Goal: Task Accomplishment & Management: Manage account settings

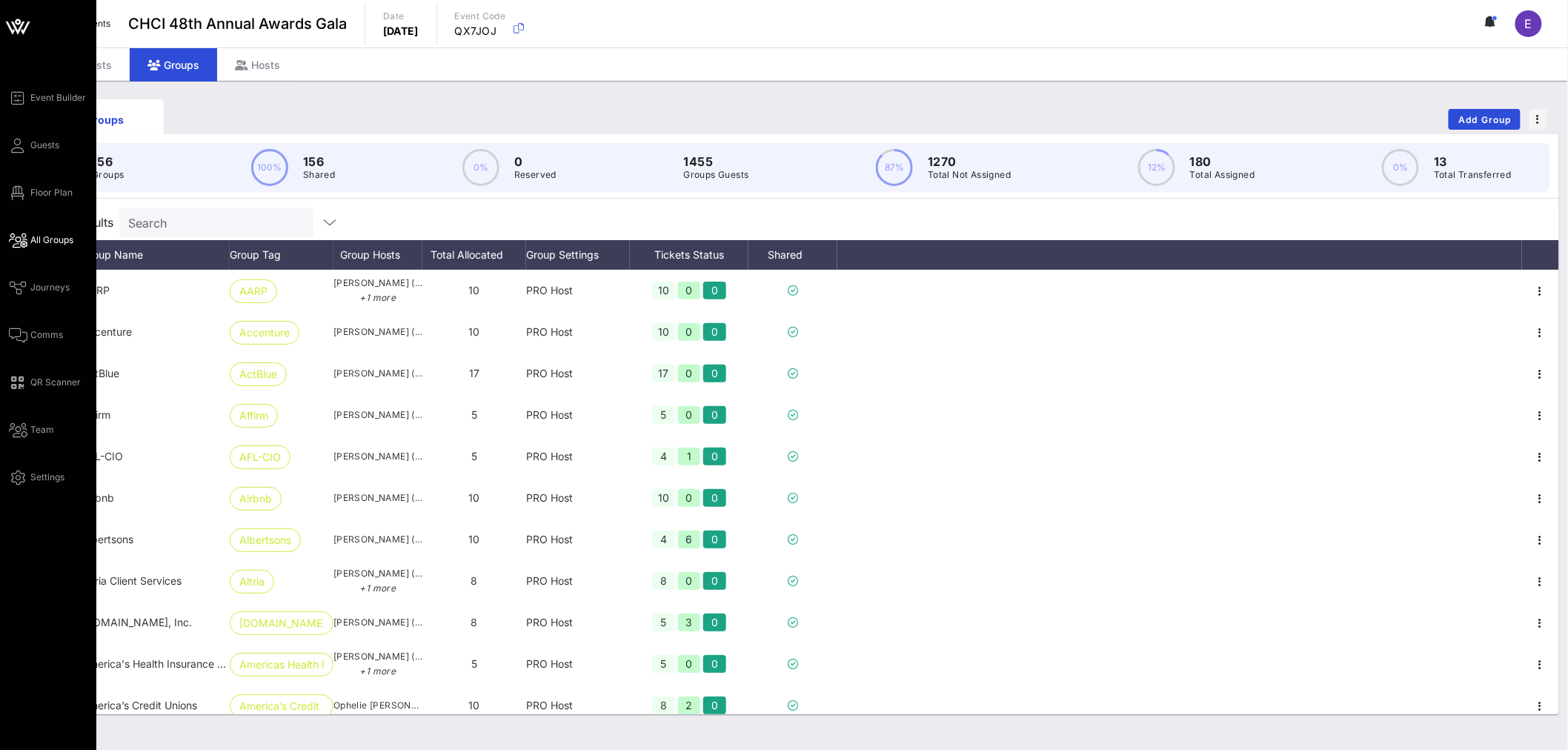
click at [50, 242] on span "All Groups" at bounding box center [52, 239] width 43 height 13
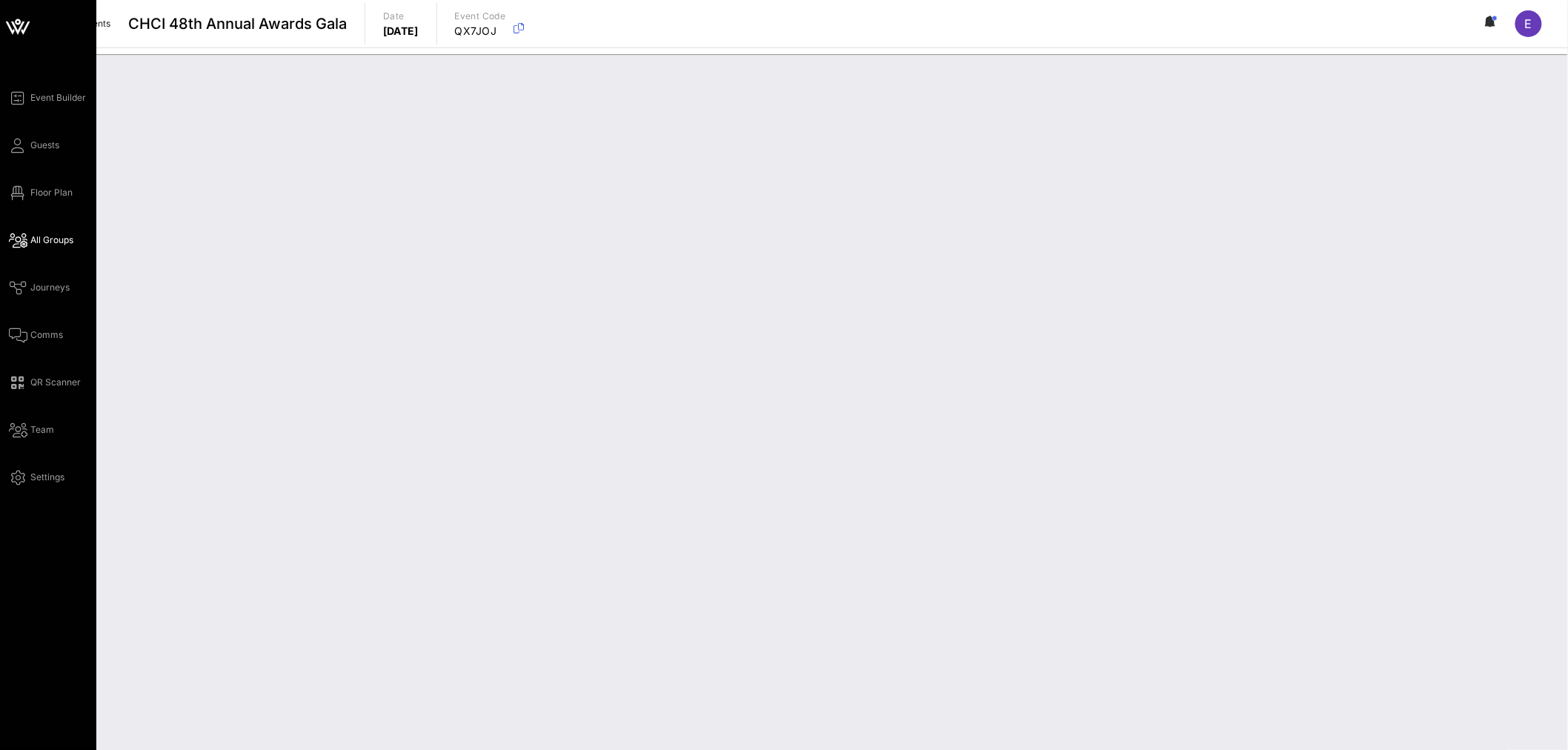
click at [47, 339] on span "Comms" at bounding box center [46, 335] width 33 height 13
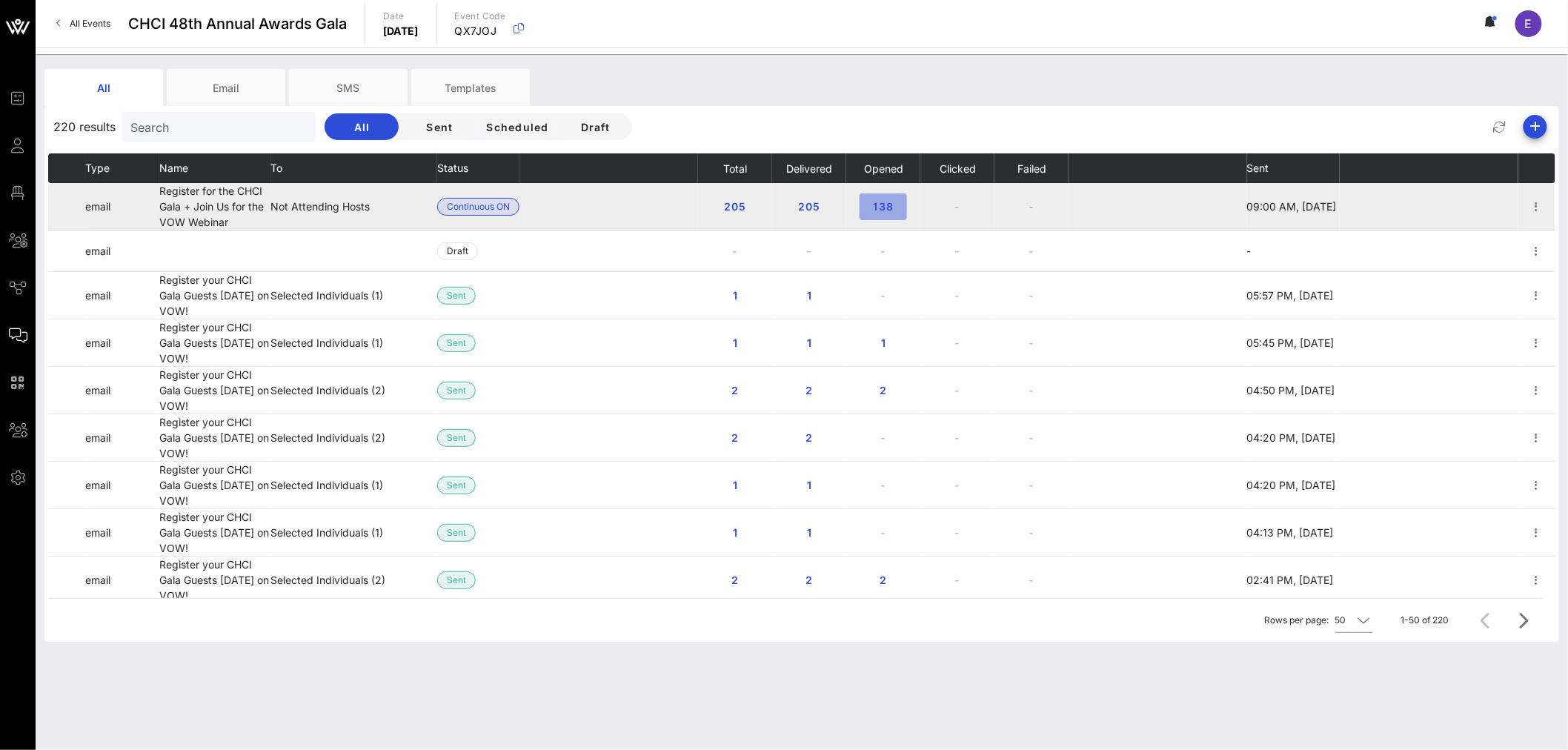
click at [880, 209] on span "138" at bounding box center [883, 206] width 24 height 12
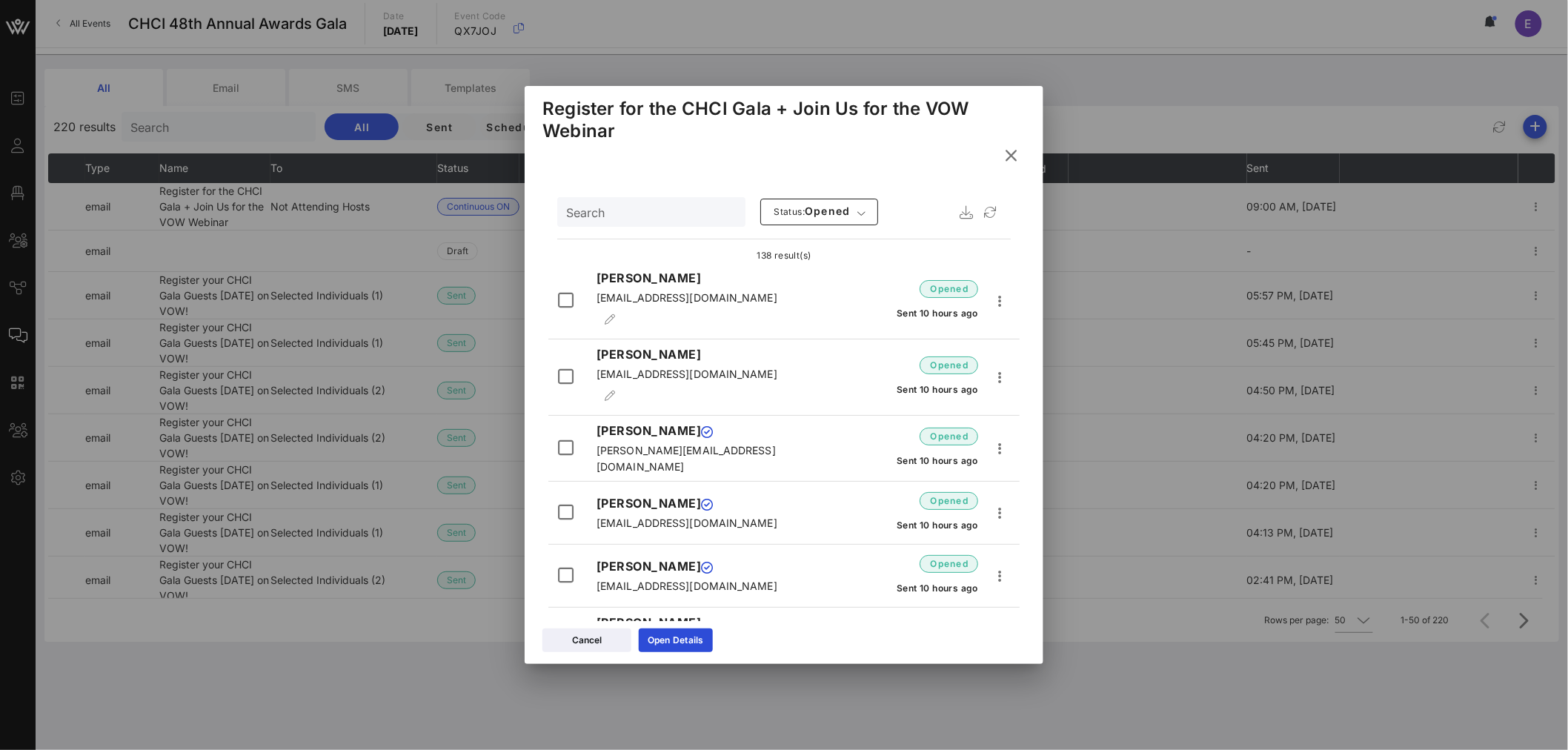
click at [1011, 155] on icon at bounding box center [1011, 155] width 27 height 27
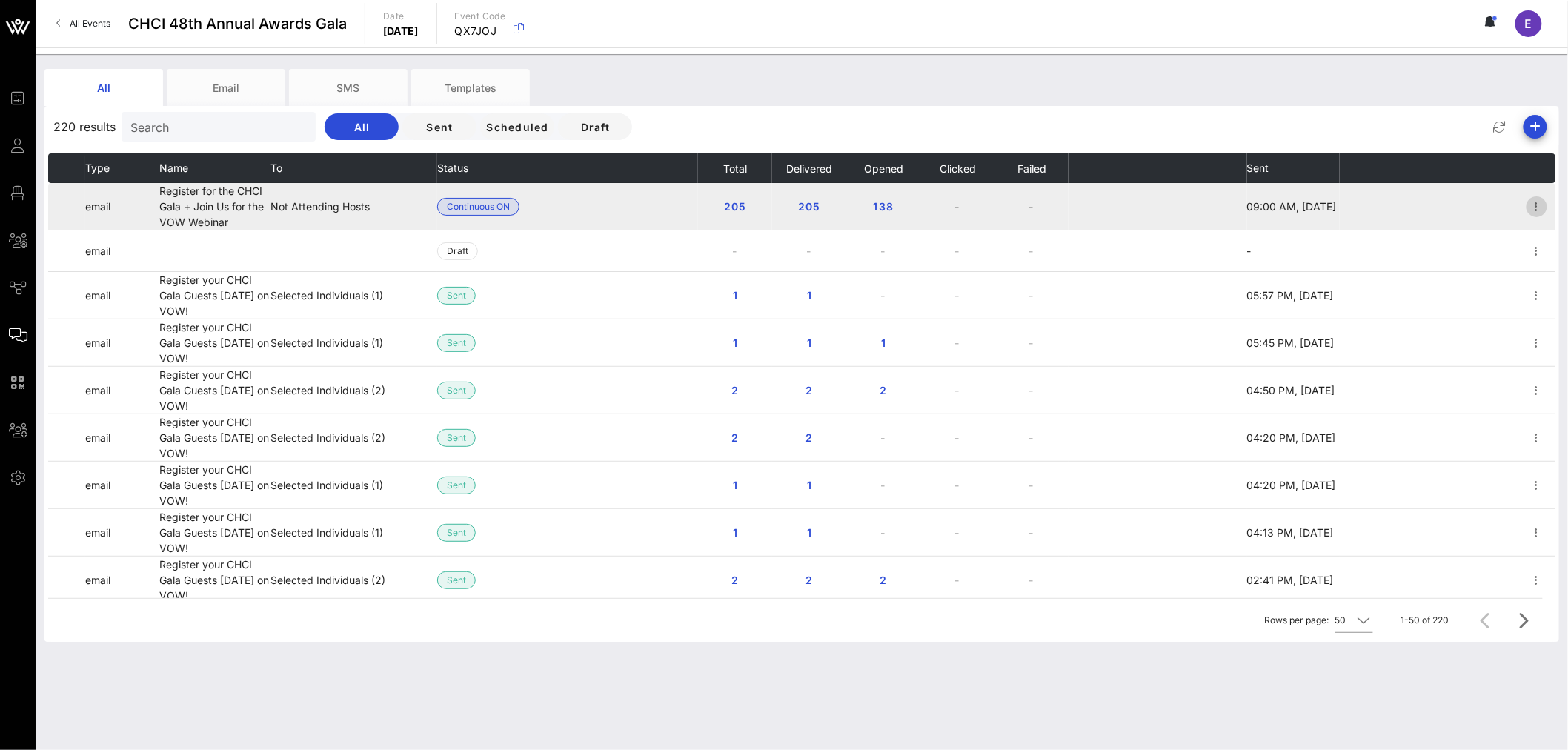
click at [1528, 204] on icon "button" at bounding box center [1537, 207] width 18 height 18
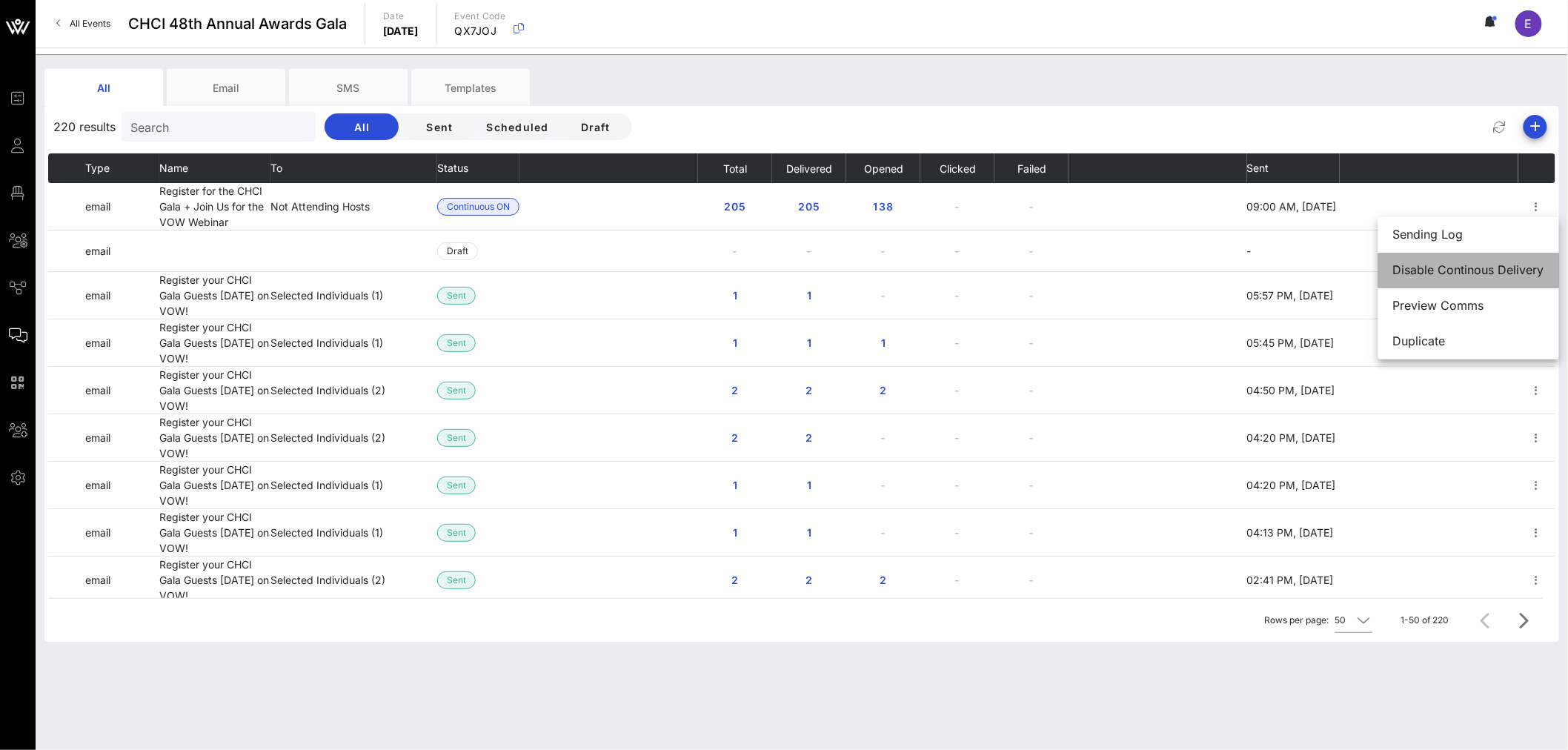
click at [1482, 268] on div "Disable Continous Delivery" at bounding box center [1468, 271] width 151 height 14
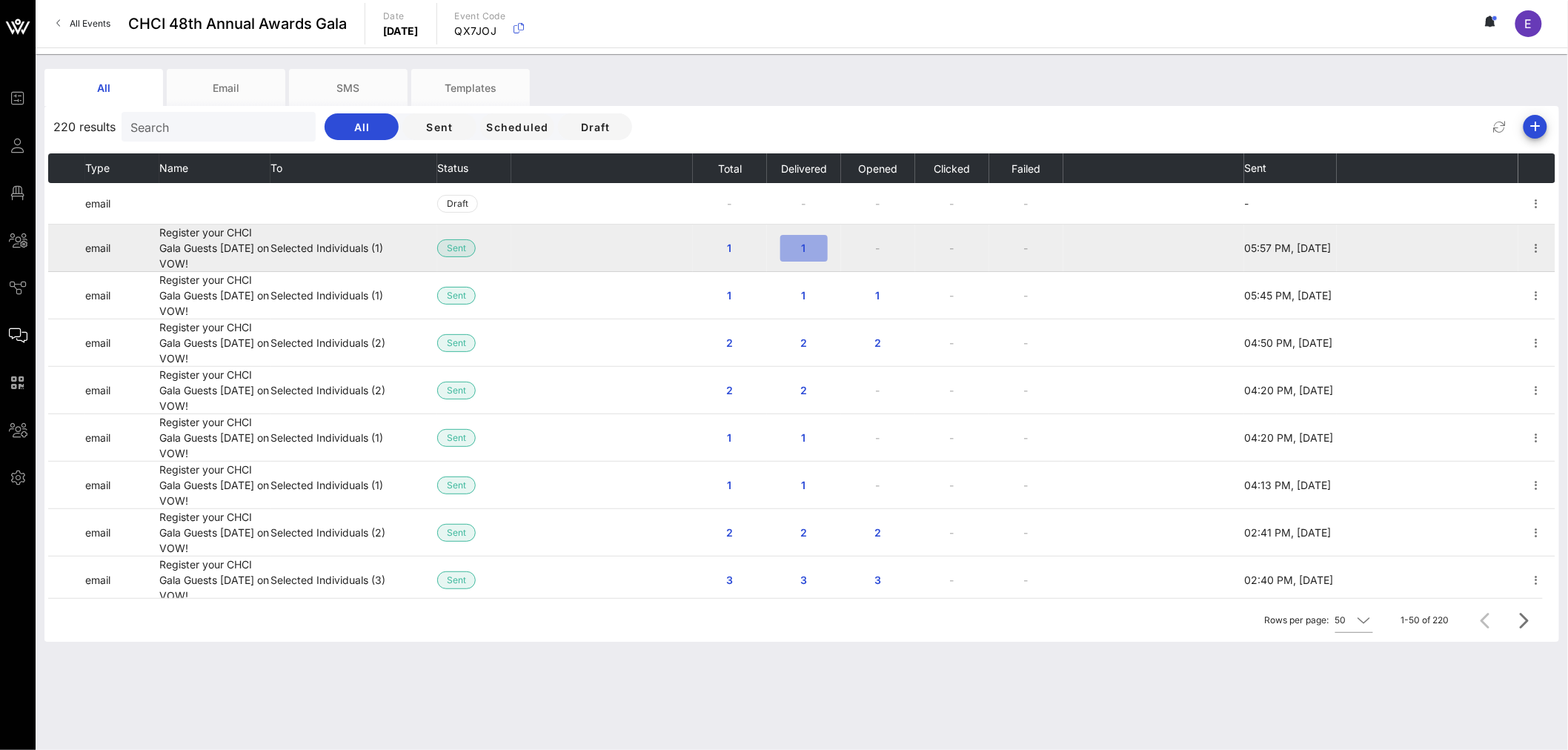
click at [796, 248] on span "1" at bounding box center [804, 248] width 24 height 12
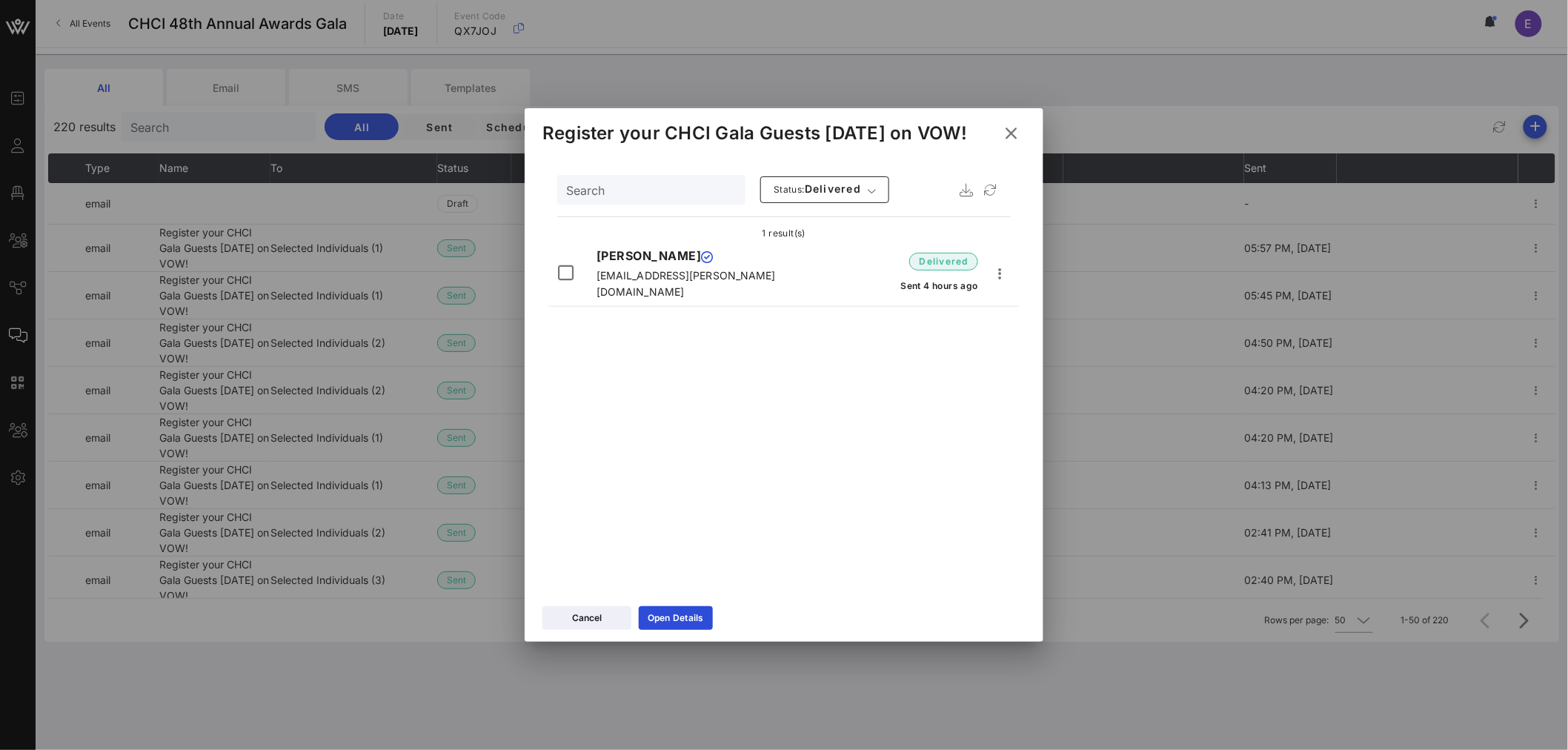
click at [1017, 134] on icon at bounding box center [1012, 132] width 27 height 26
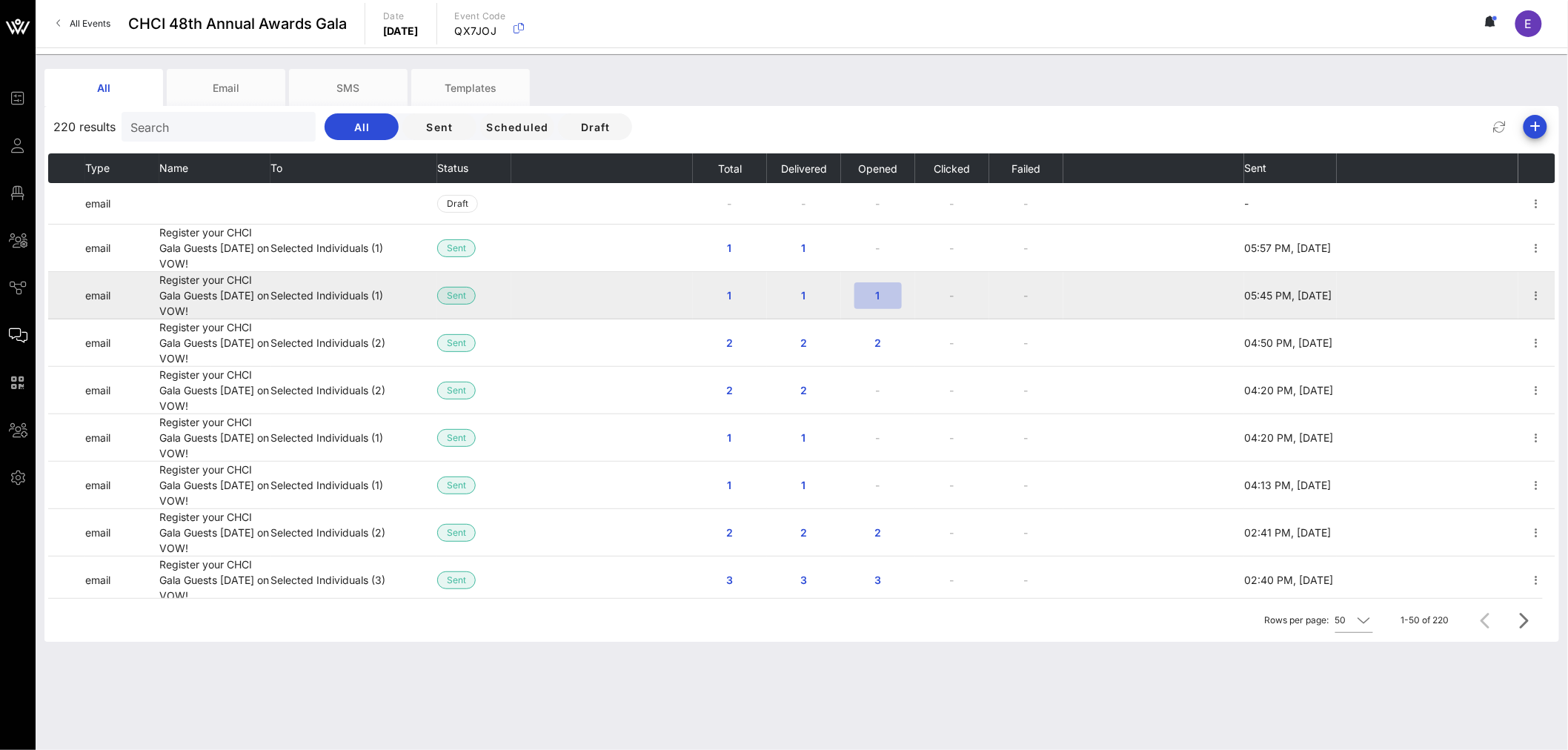
click at [871, 298] on span "1" at bounding box center [878, 296] width 24 height 12
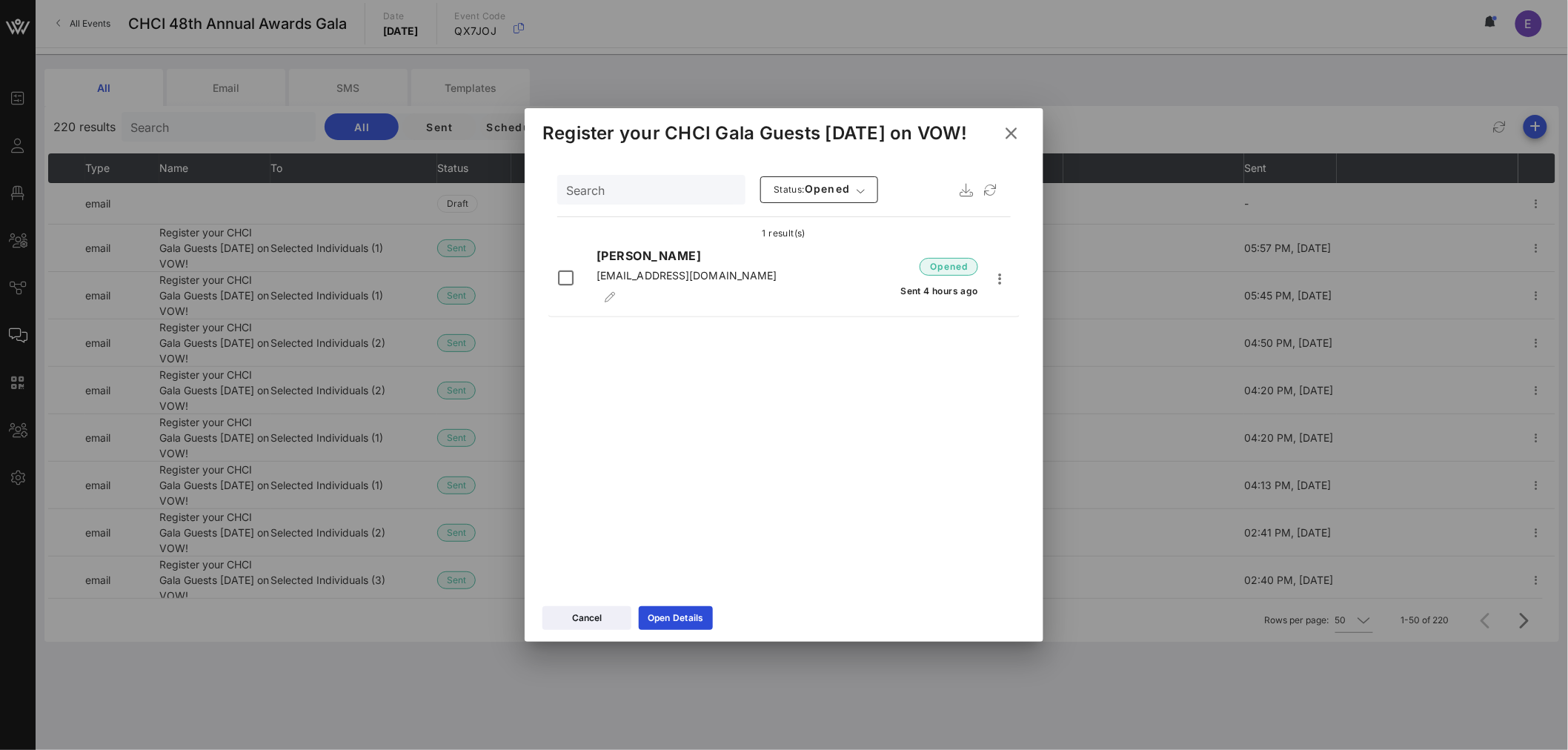
click at [1012, 133] on icon at bounding box center [1011, 133] width 24 height 23
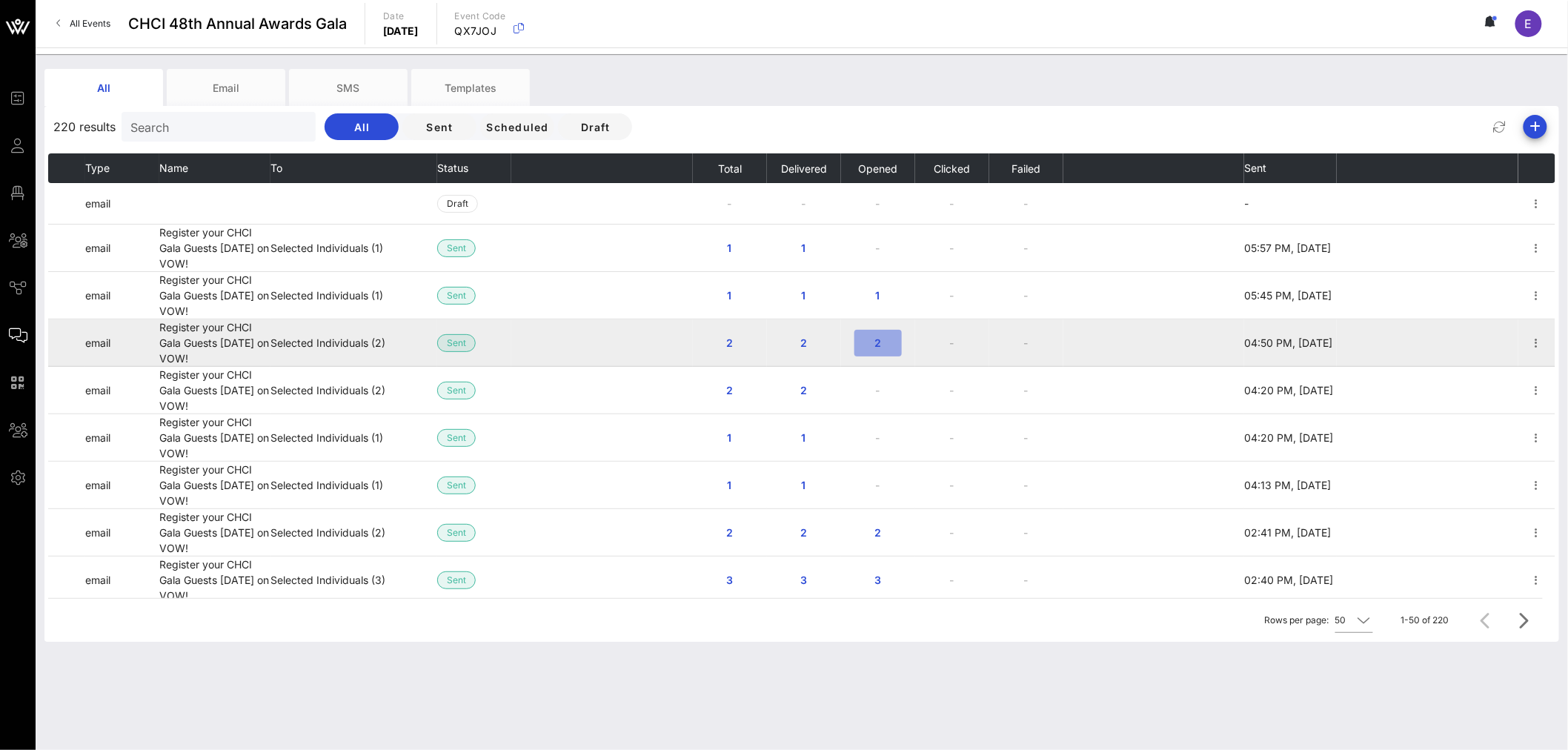
click at [870, 341] on span "2" at bounding box center [878, 343] width 24 height 12
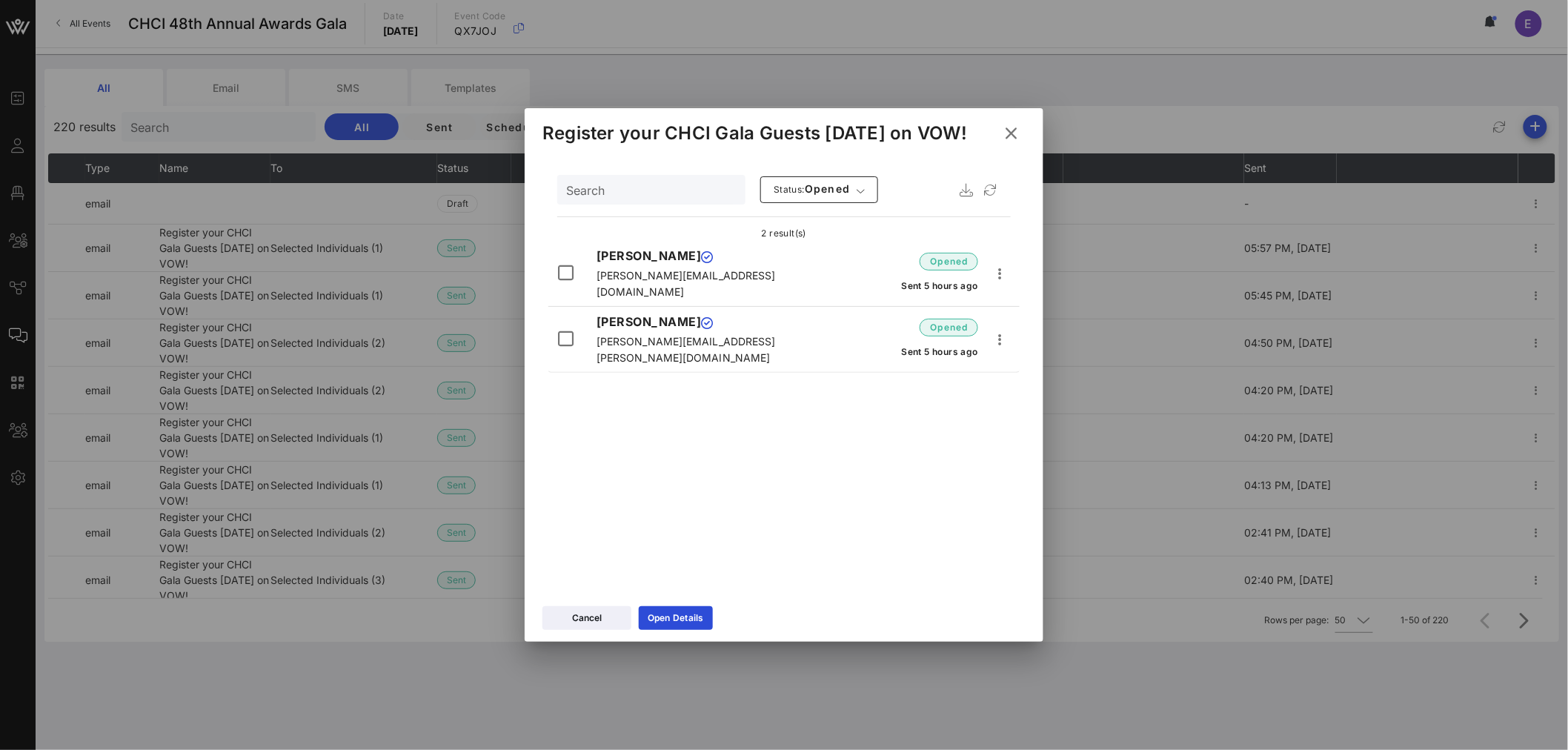
click at [1006, 133] on icon at bounding box center [1010, 133] width 21 height 19
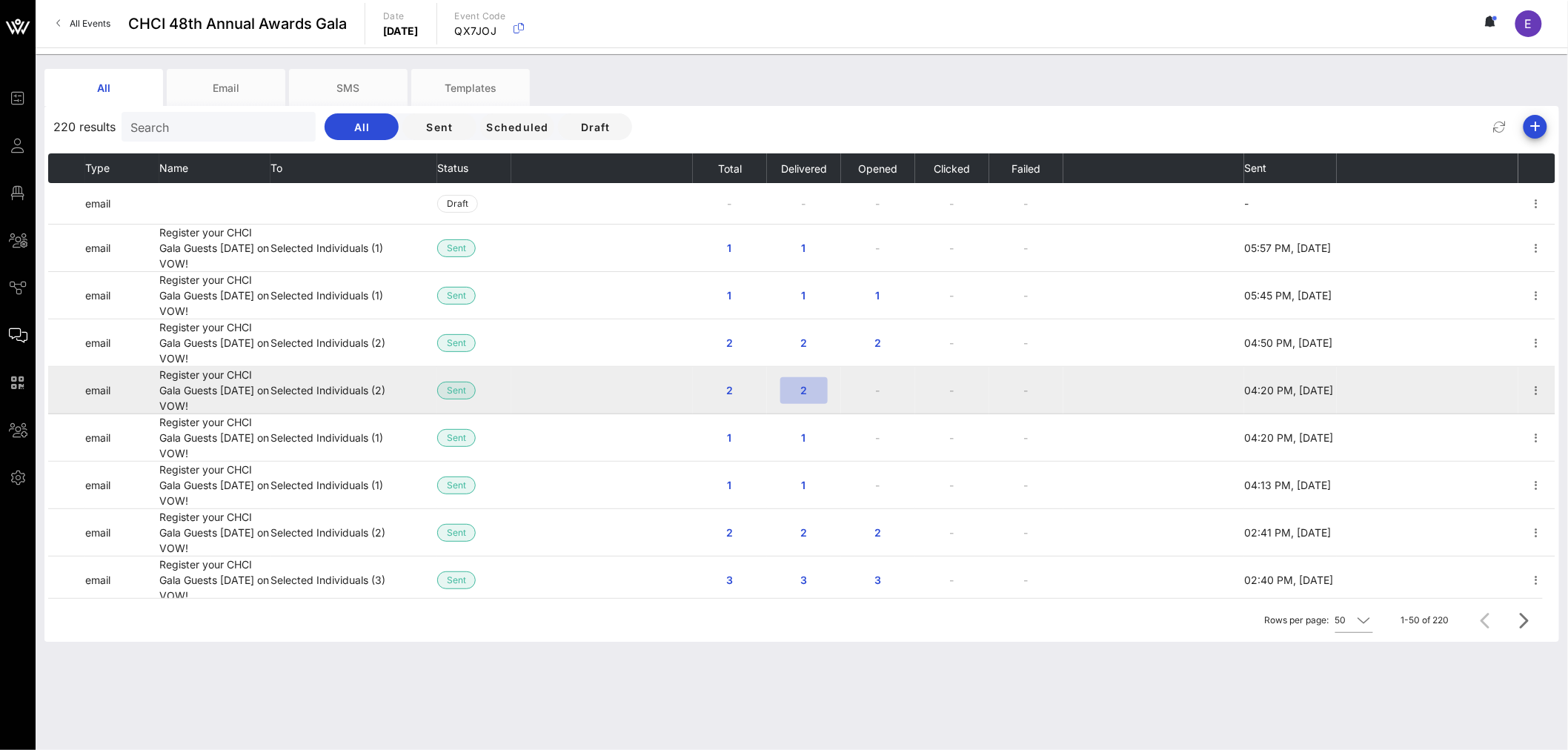
click at [800, 394] on span "2" at bounding box center [804, 390] width 24 height 12
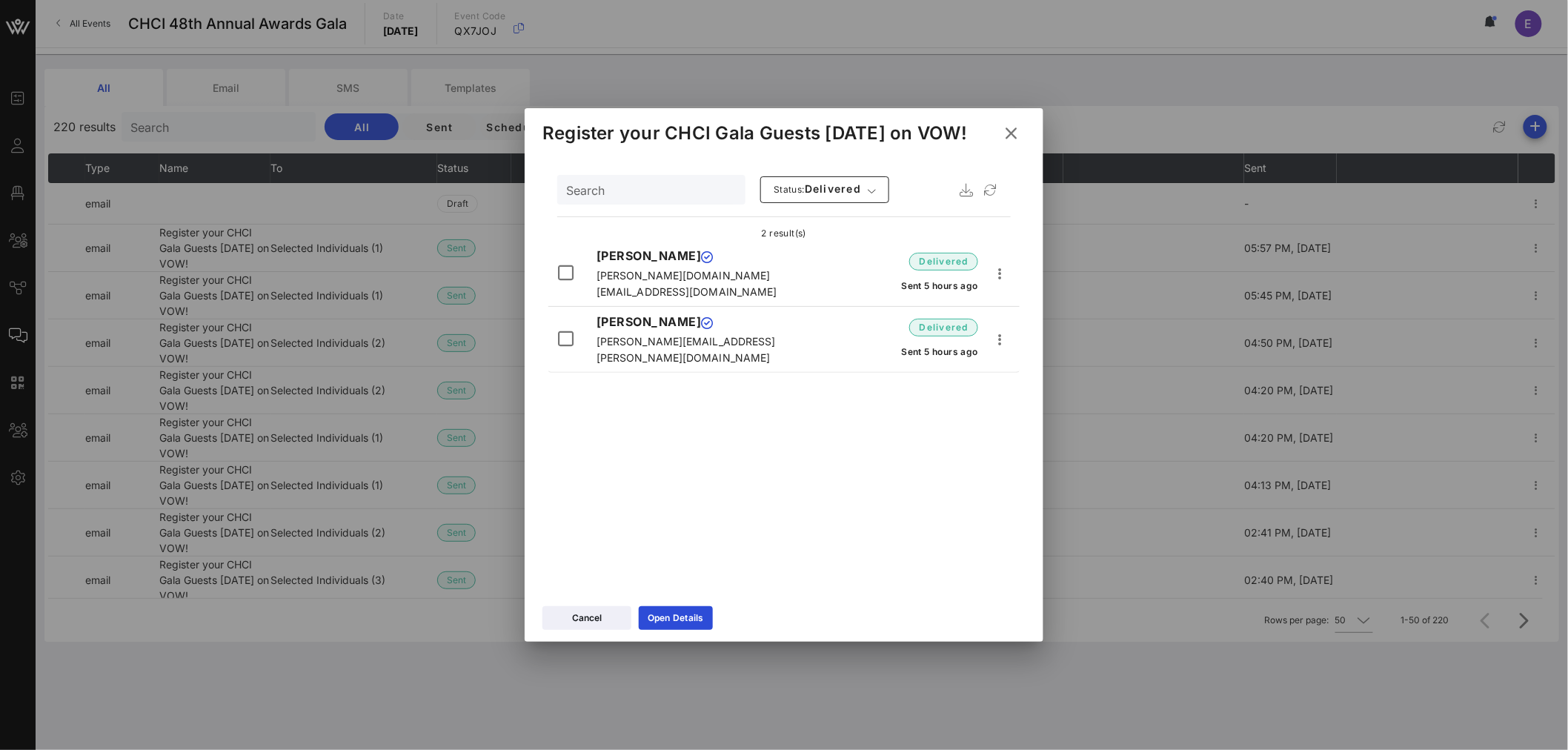
click at [1009, 134] on icon at bounding box center [1011, 133] width 20 height 21
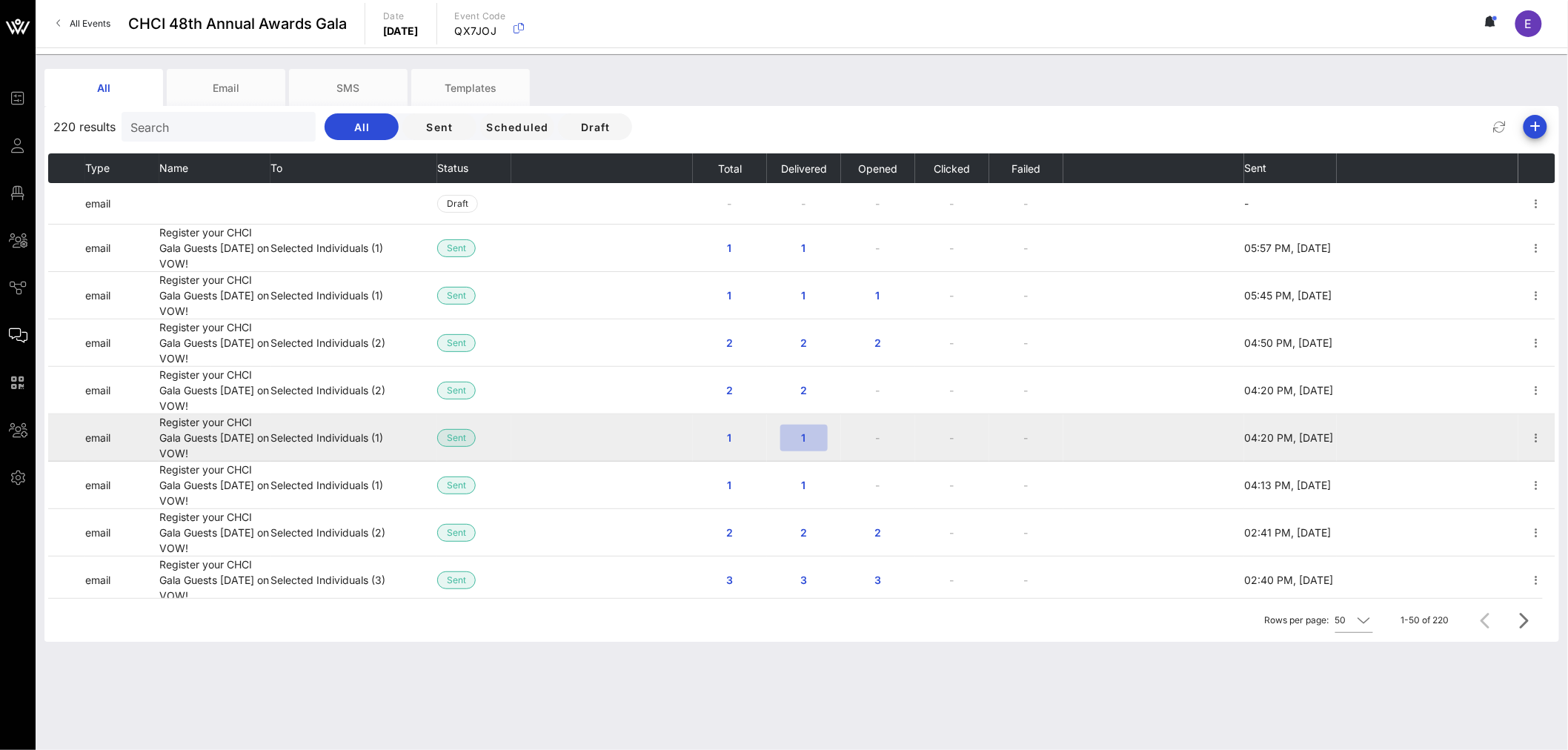
click at [803, 438] on span "1" at bounding box center [804, 438] width 24 height 12
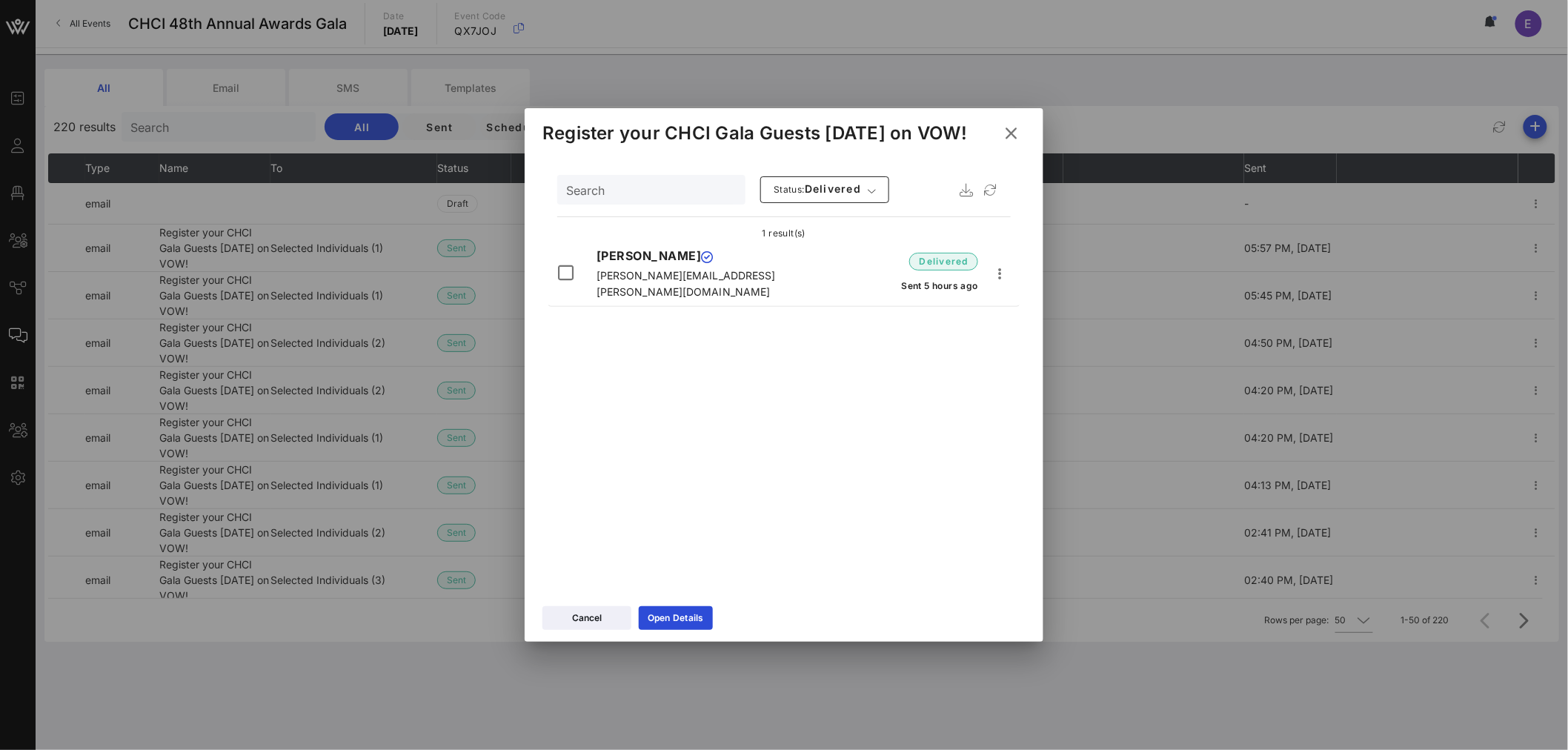
click at [1012, 131] on icon at bounding box center [1011, 134] width 21 height 20
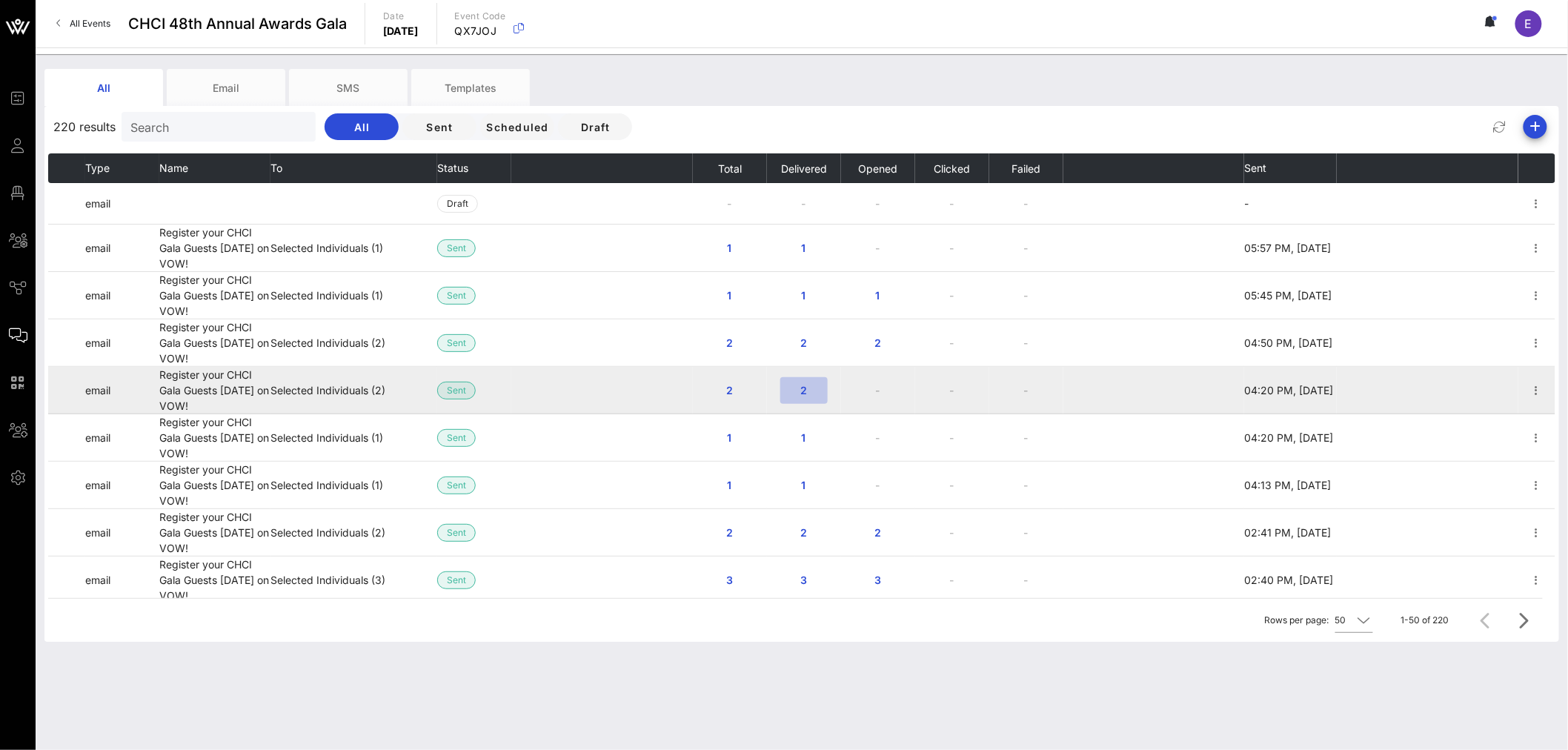
click at [799, 395] on span "2" at bounding box center [804, 390] width 24 height 12
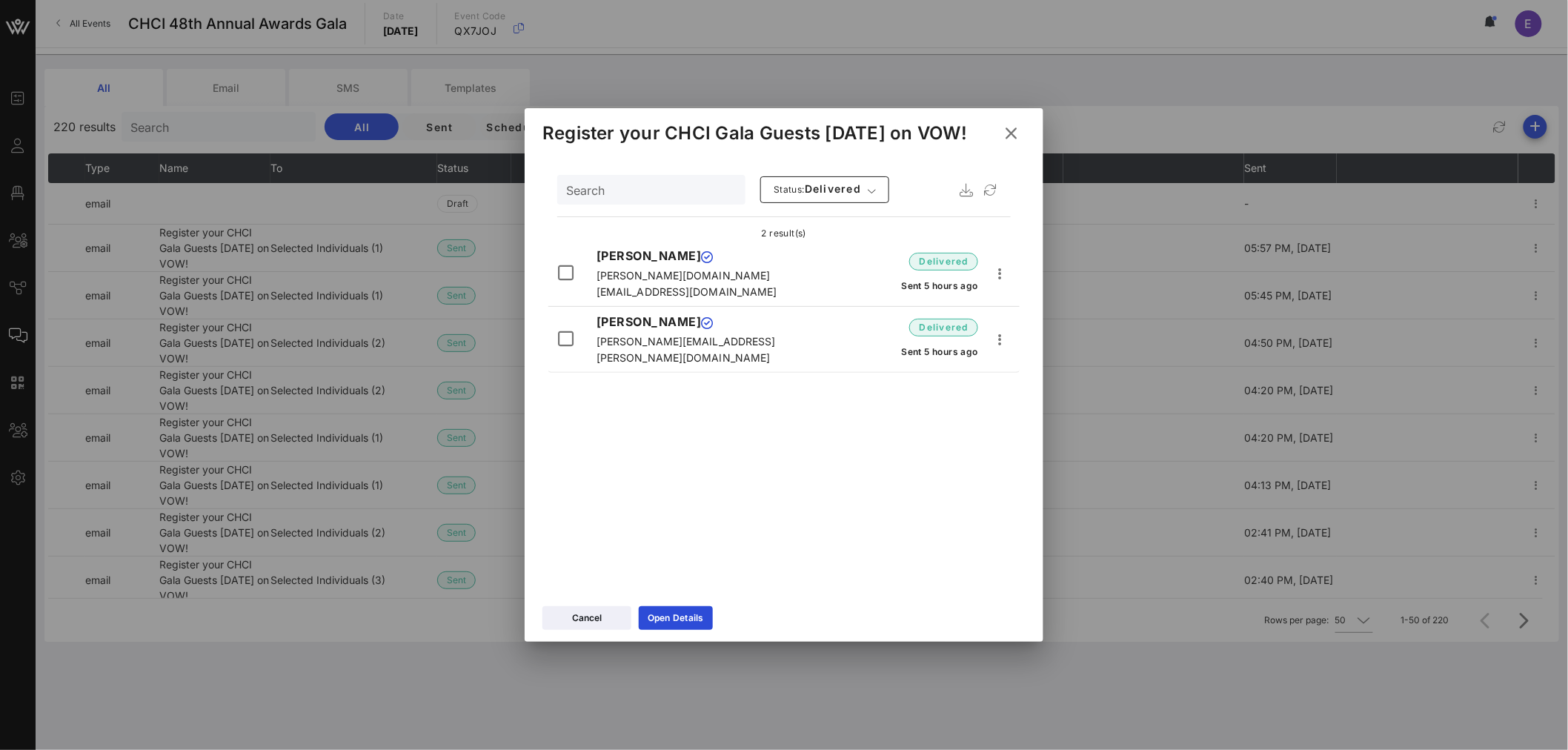
click at [1009, 139] on icon at bounding box center [1010, 133] width 21 height 19
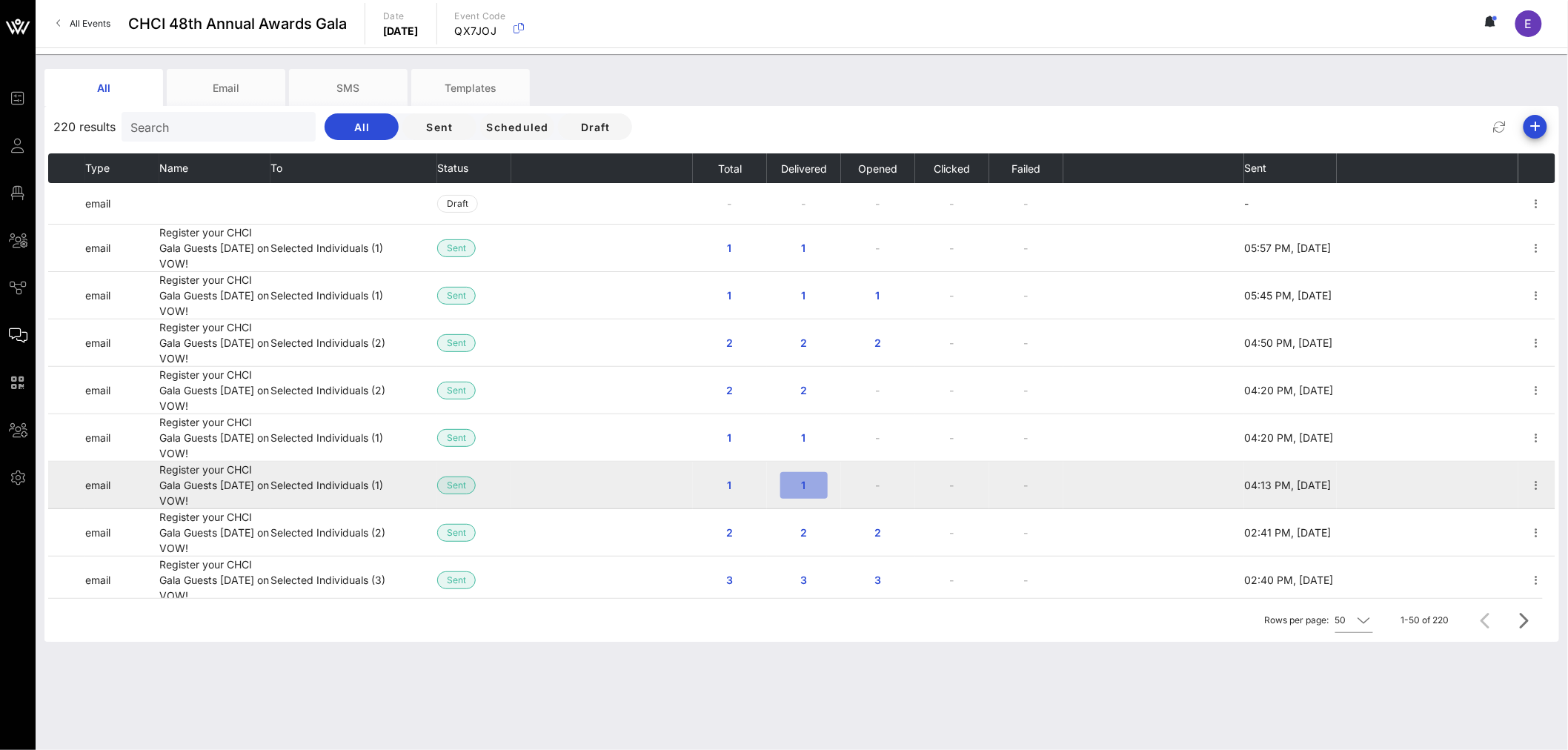
click at [796, 484] on span "1" at bounding box center [804, 485] width 24 height 12
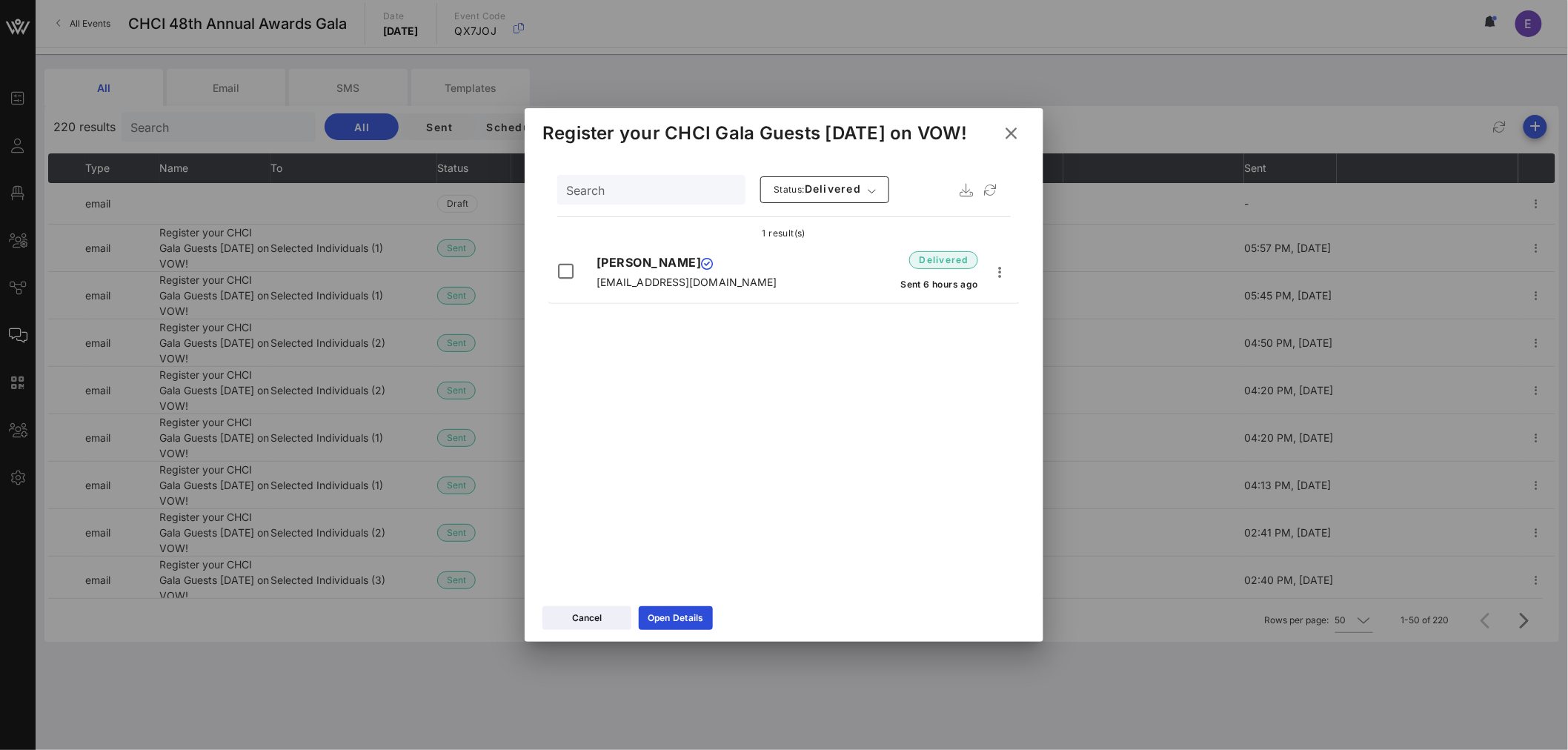
click at [1016, 137] on icon at bounding box center [1011, 133] width 20 height 18
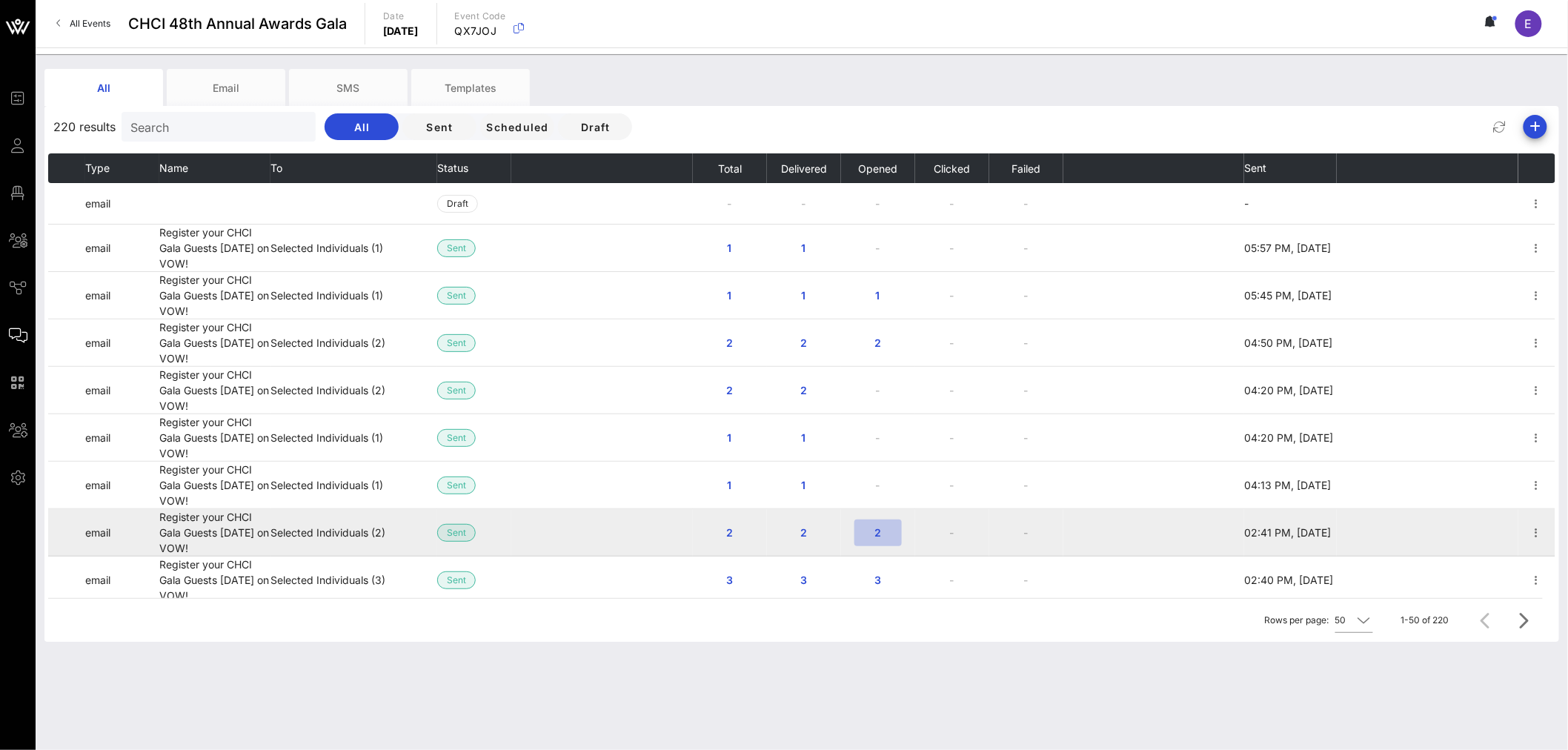
click at [877, 534] on span "2" at bounding box center [878, 532] width 24 height 12
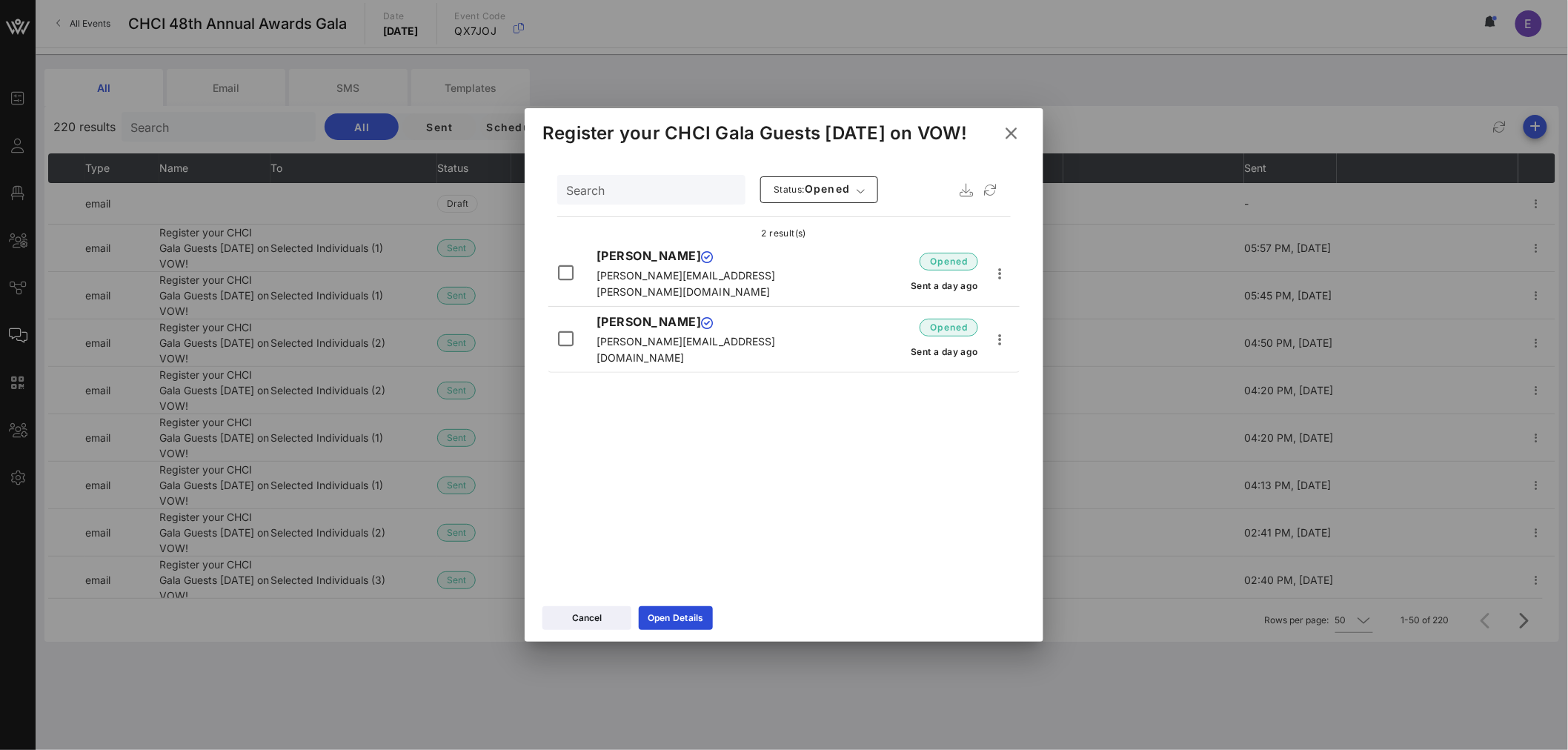
click at [1015, 133] on icon at bounding box center [1010, 133] width 21 height 19
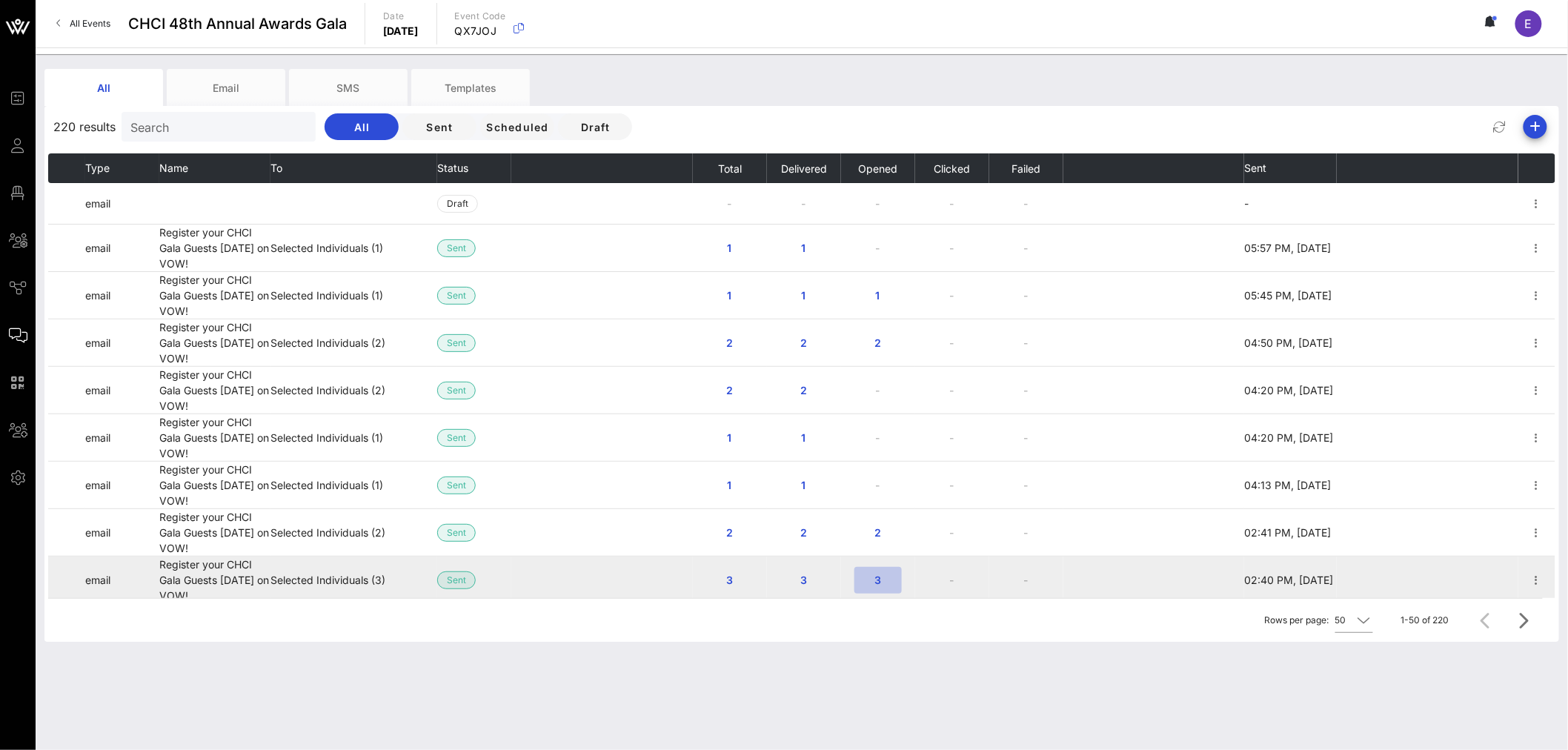
click at [868, 586] on span "3" at bounding box center [878, 579] width 24 height 12
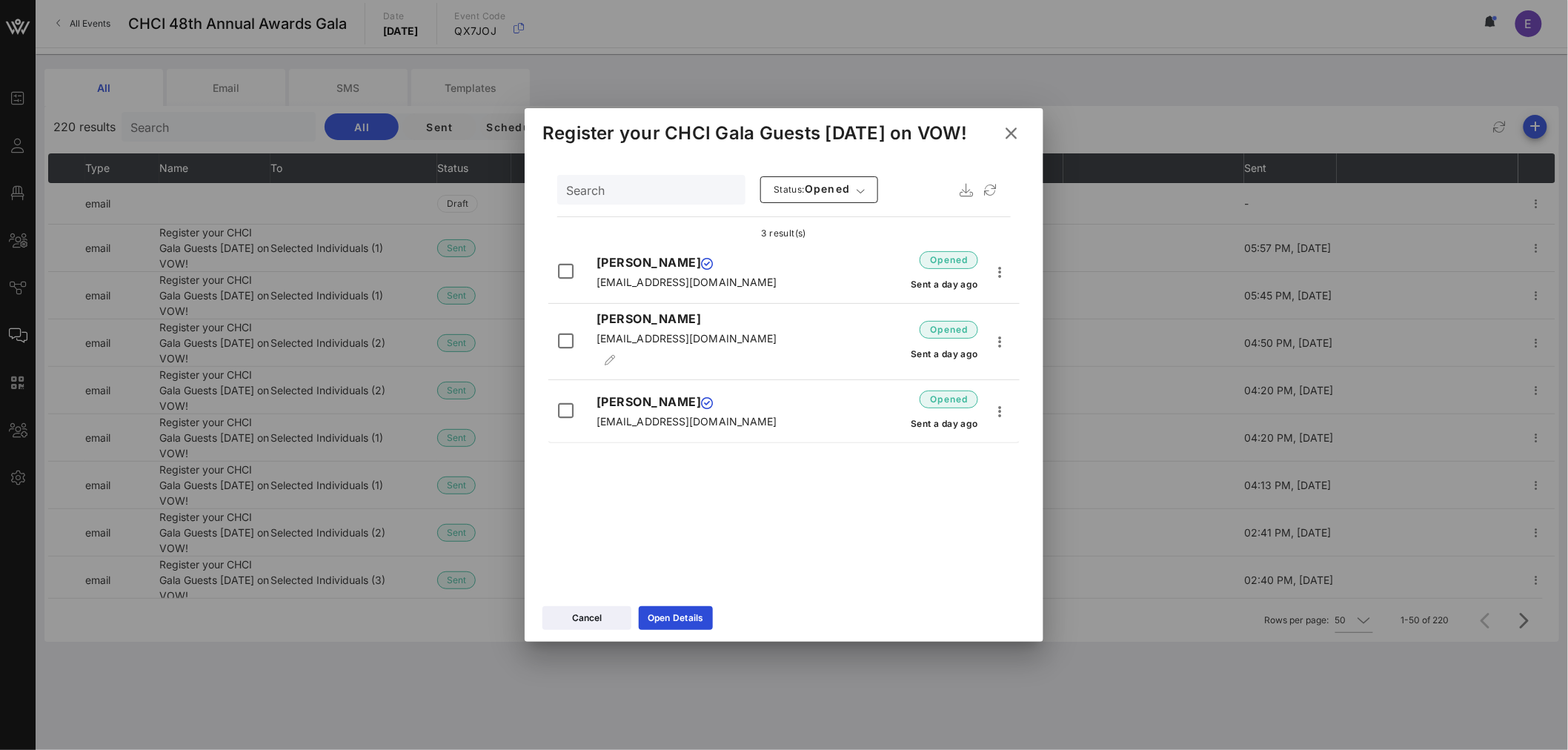
click at [1006, 138] on icon at bounding box center [1011, 133] width 27 height 27
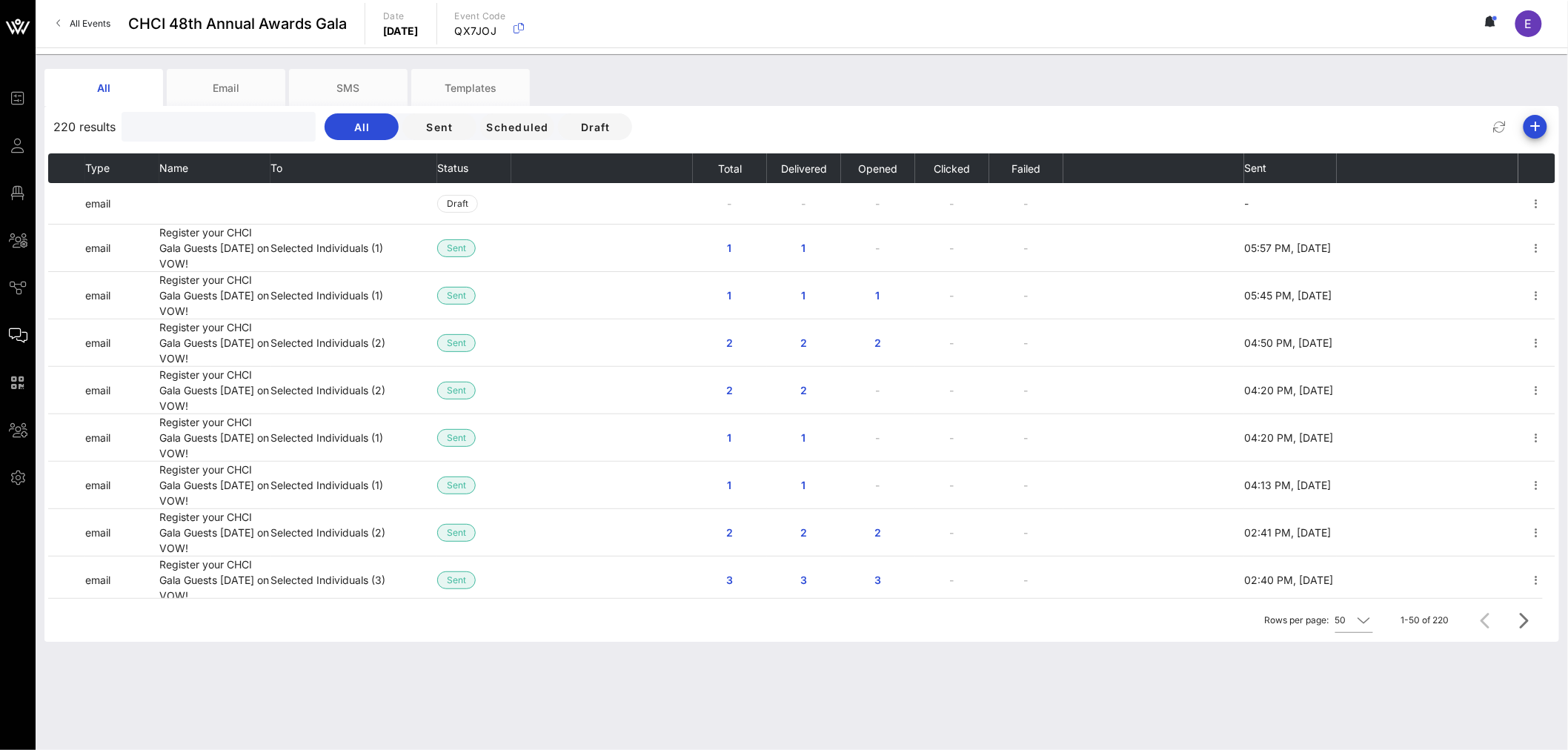
click at [167, 129] on input "text" at bounding box center [217, 127] width 173 height 20
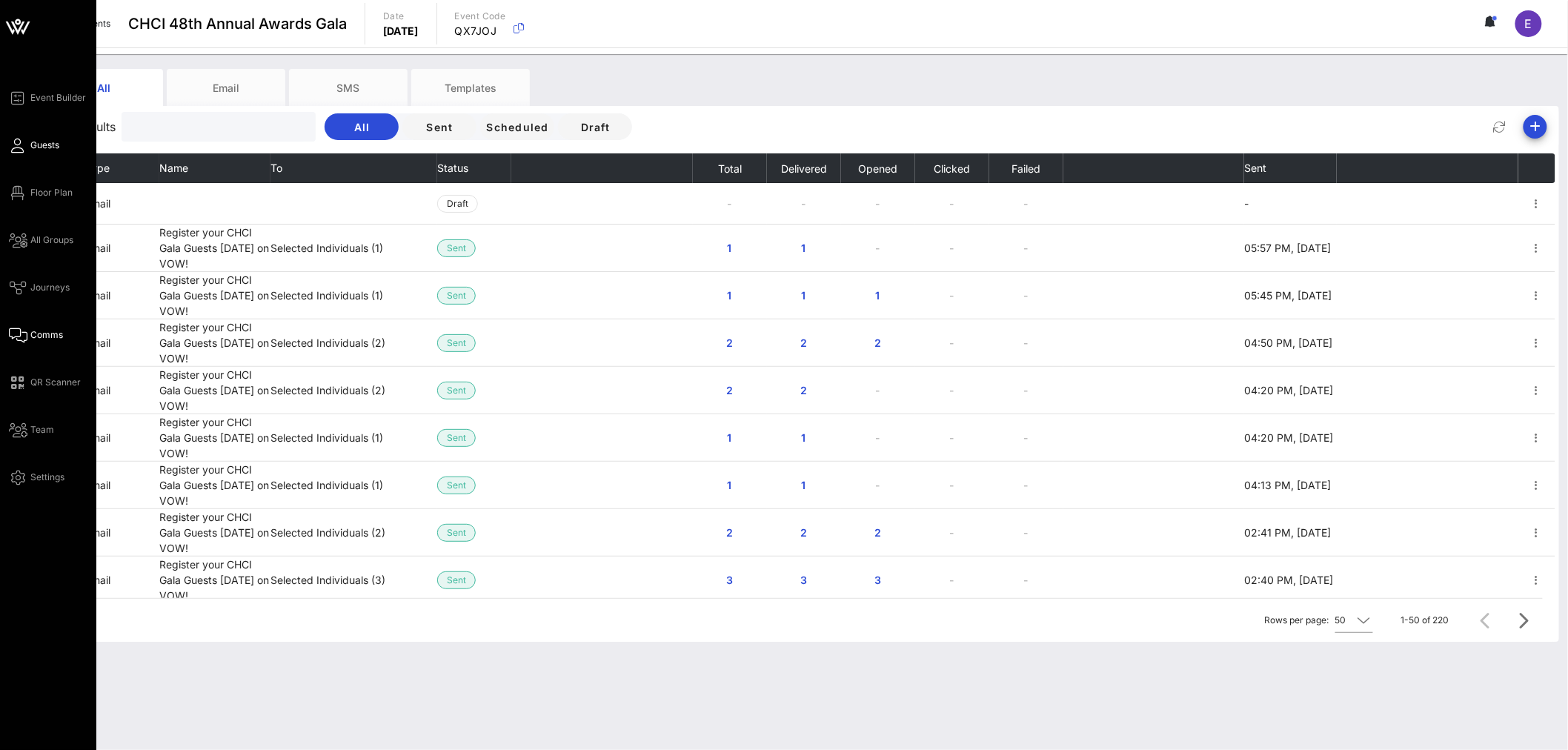
click at [37, 146] on span "Guests" at bounding box center [45, 145] width 29 height 13
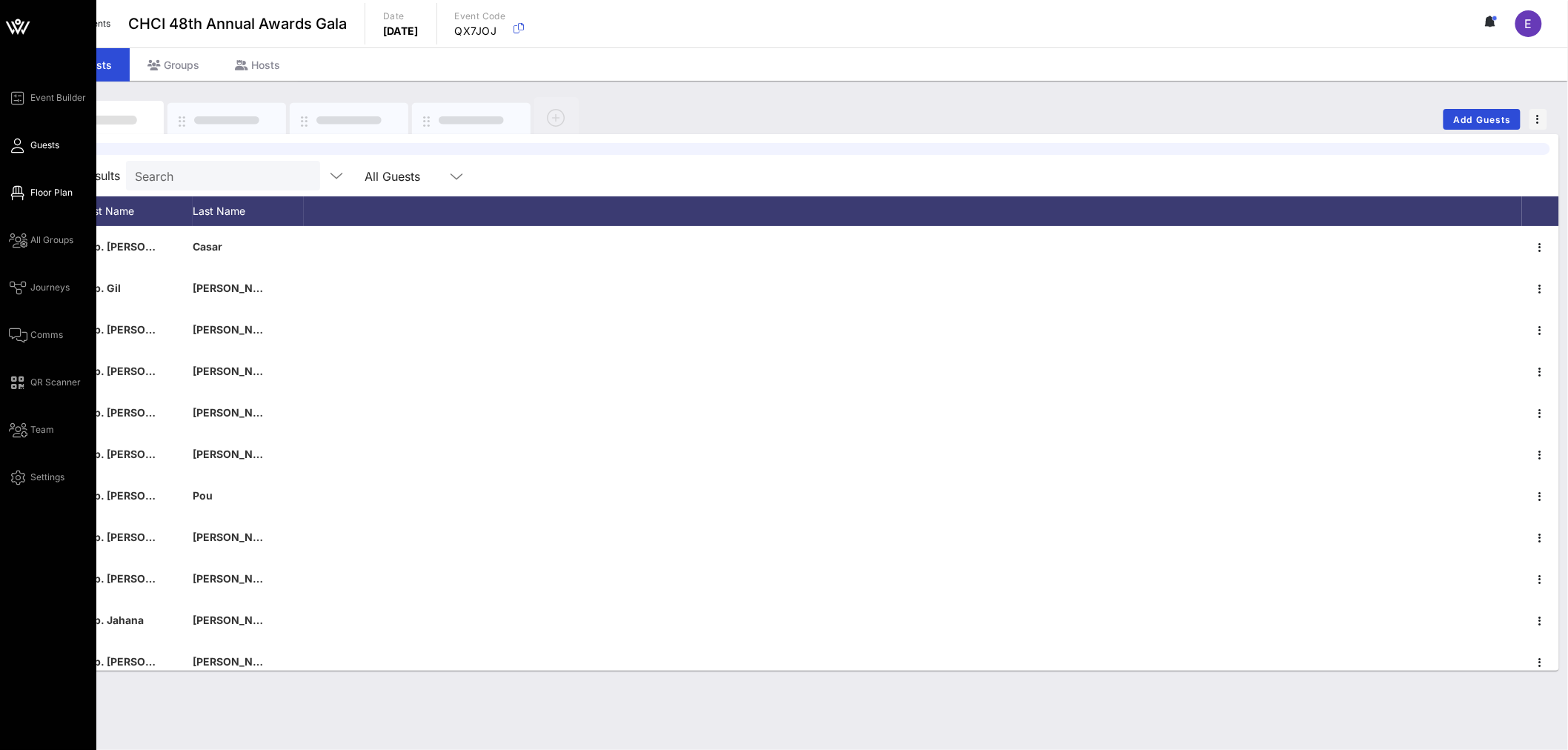
click at [24, 201] on link "Floor Plan" at bounding box center [40, 193] width 63 height 18
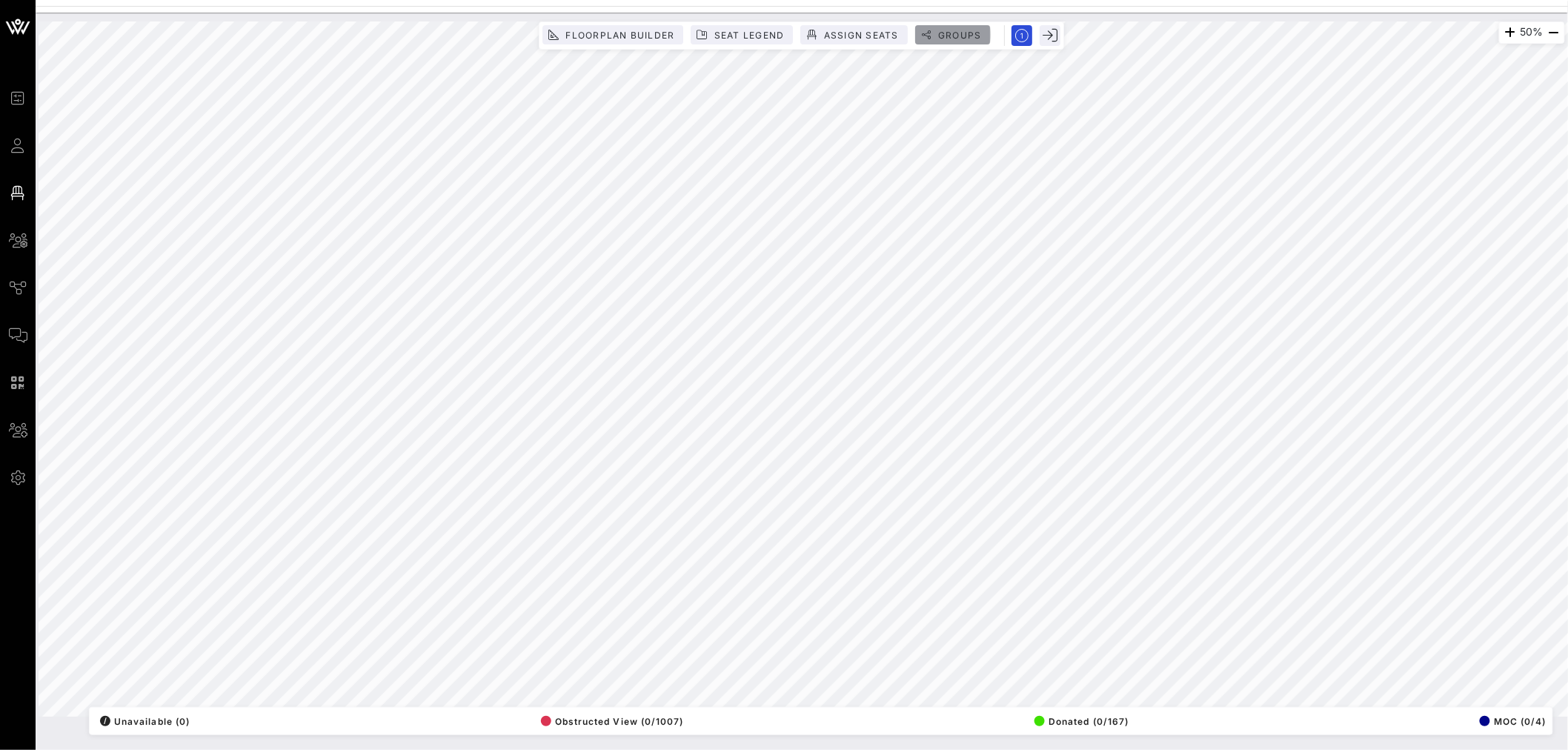
click at [938, 29] on span "Groups" at bounding box center [960, 35] width 45 height 11
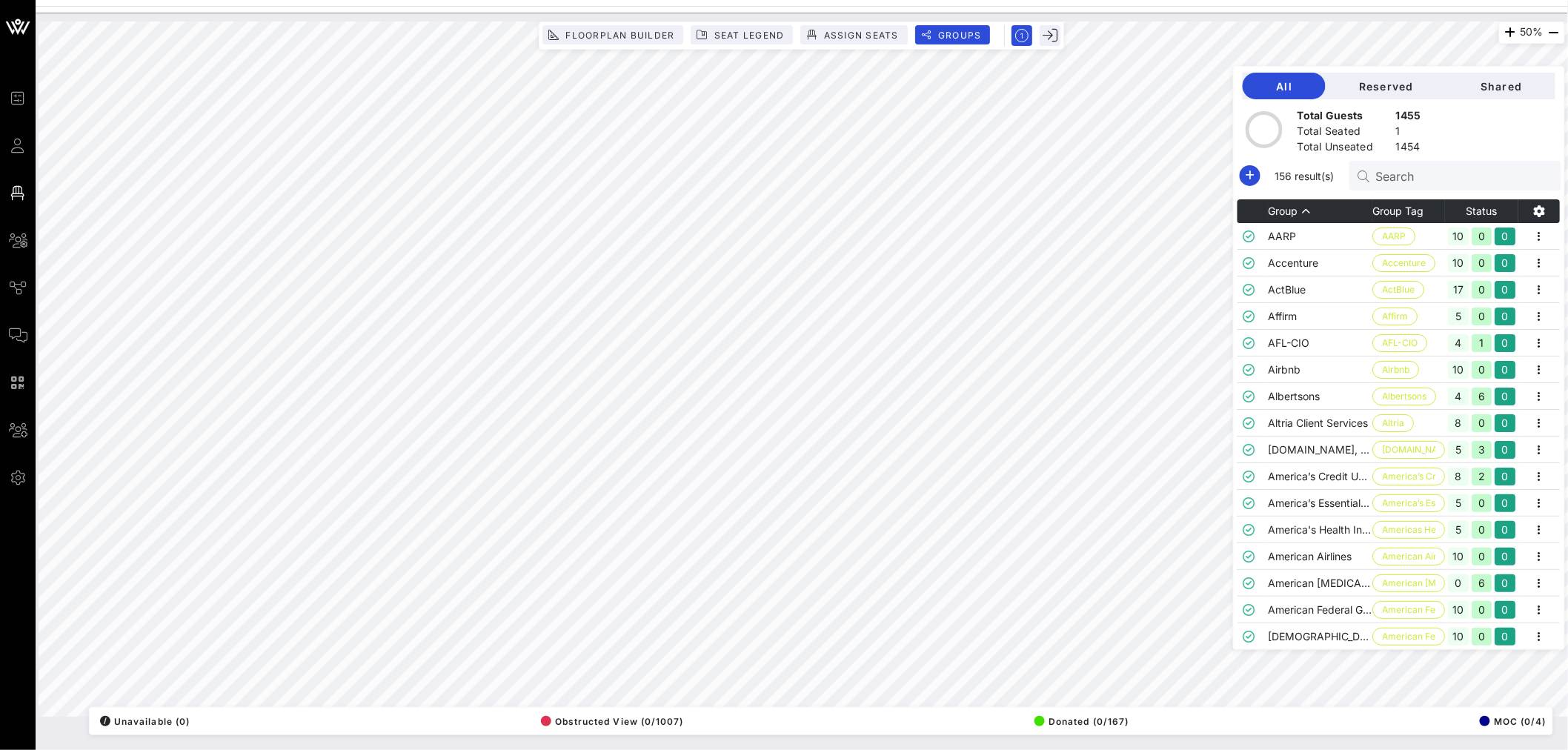
click at [1371, 179] on icon at bounding box center [1364, 176] width 12 height 12
click at [1502, 86] on span "Shared" at bounding box center [1501, 87] width 85 height 12
click at [1402, 172] on input "text" at bounding box center [1463, 176] width 173 height 20
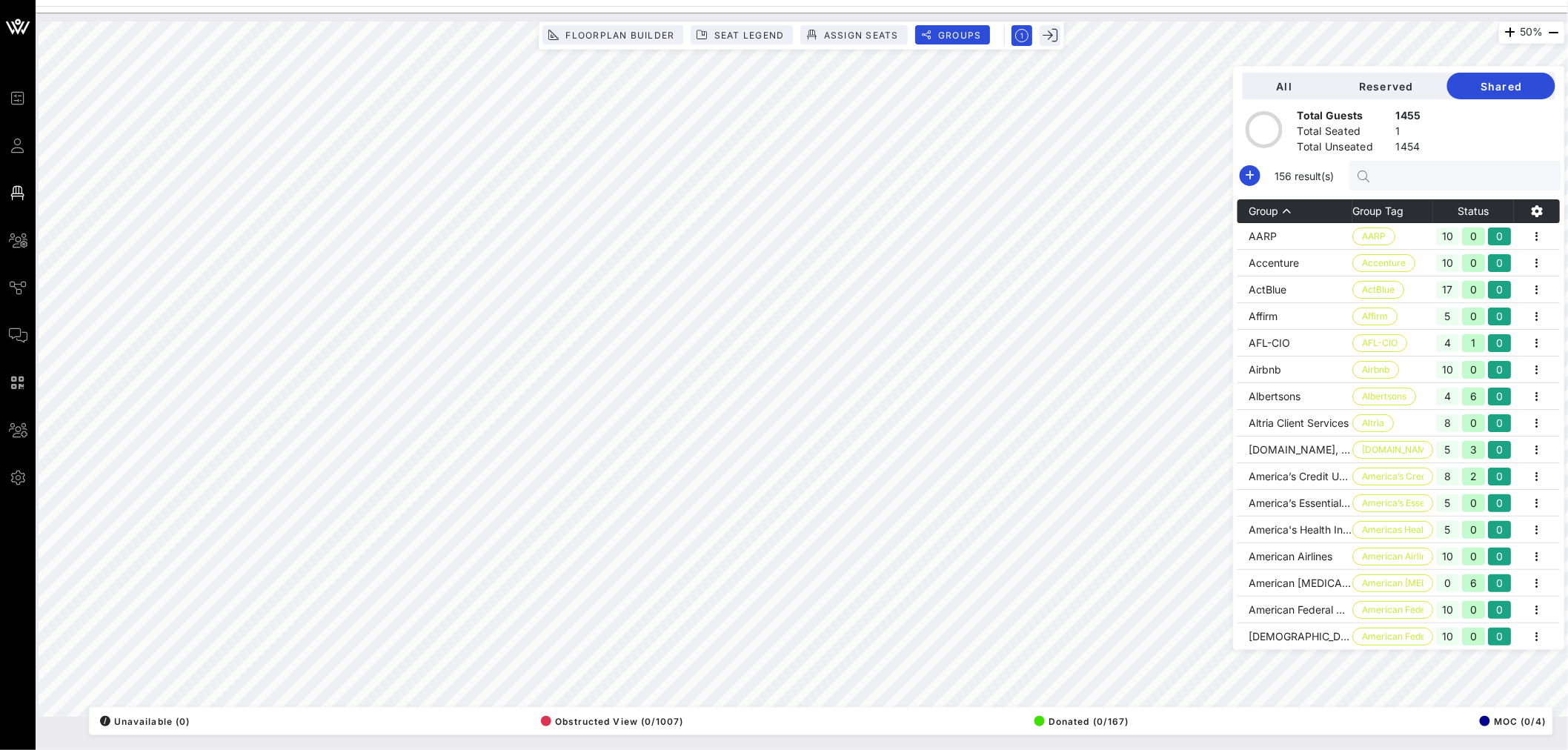
click at [1397, 176] on input "text" at bounding box center [1463, 176] width 173 height 20
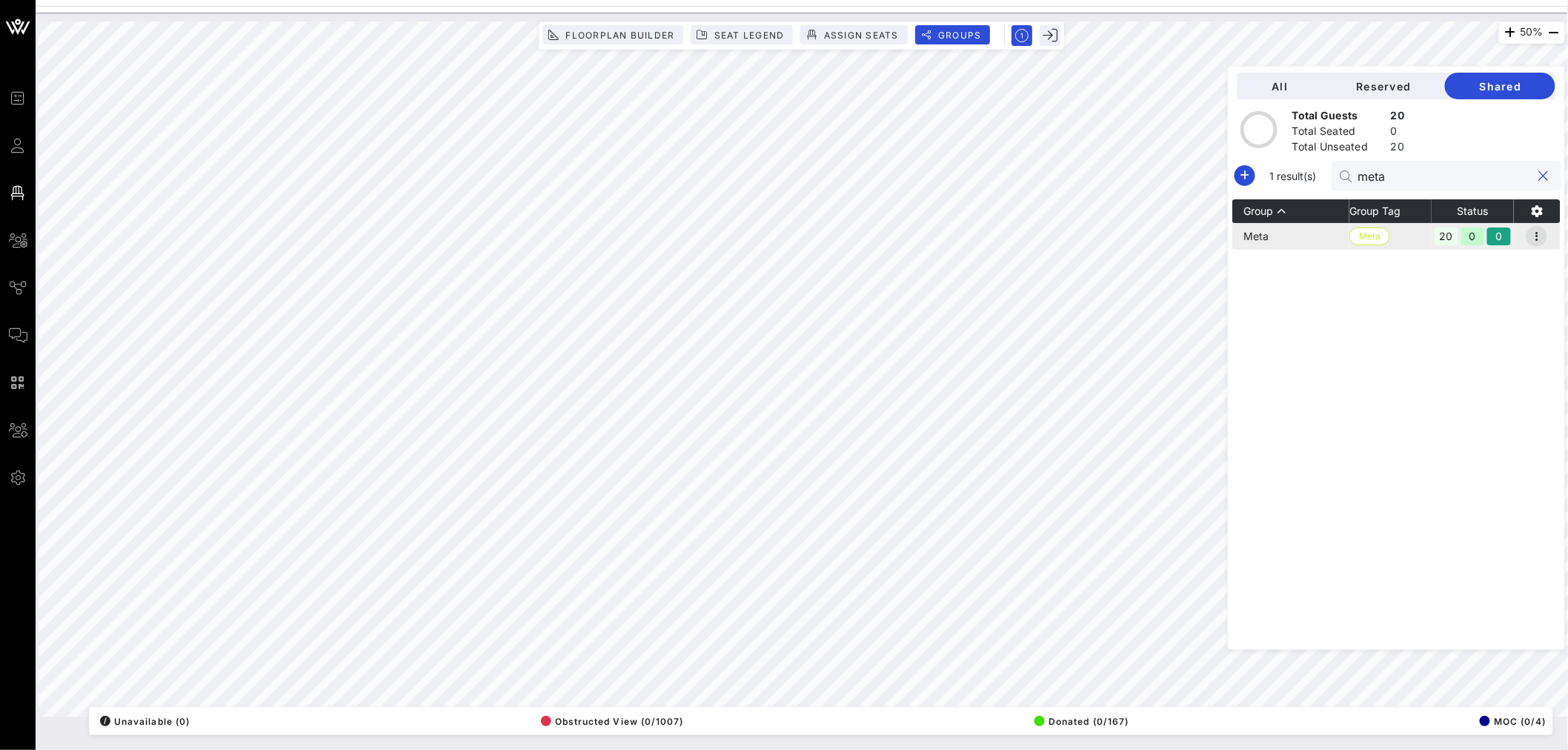
type input "meta"
click at [1543, 238] on icon "button" at bounding box center [1537, 237] width 18 height 18
click at [1515, 261] on div "Edit" at bounding box center [1520, 261] width 46 height 12
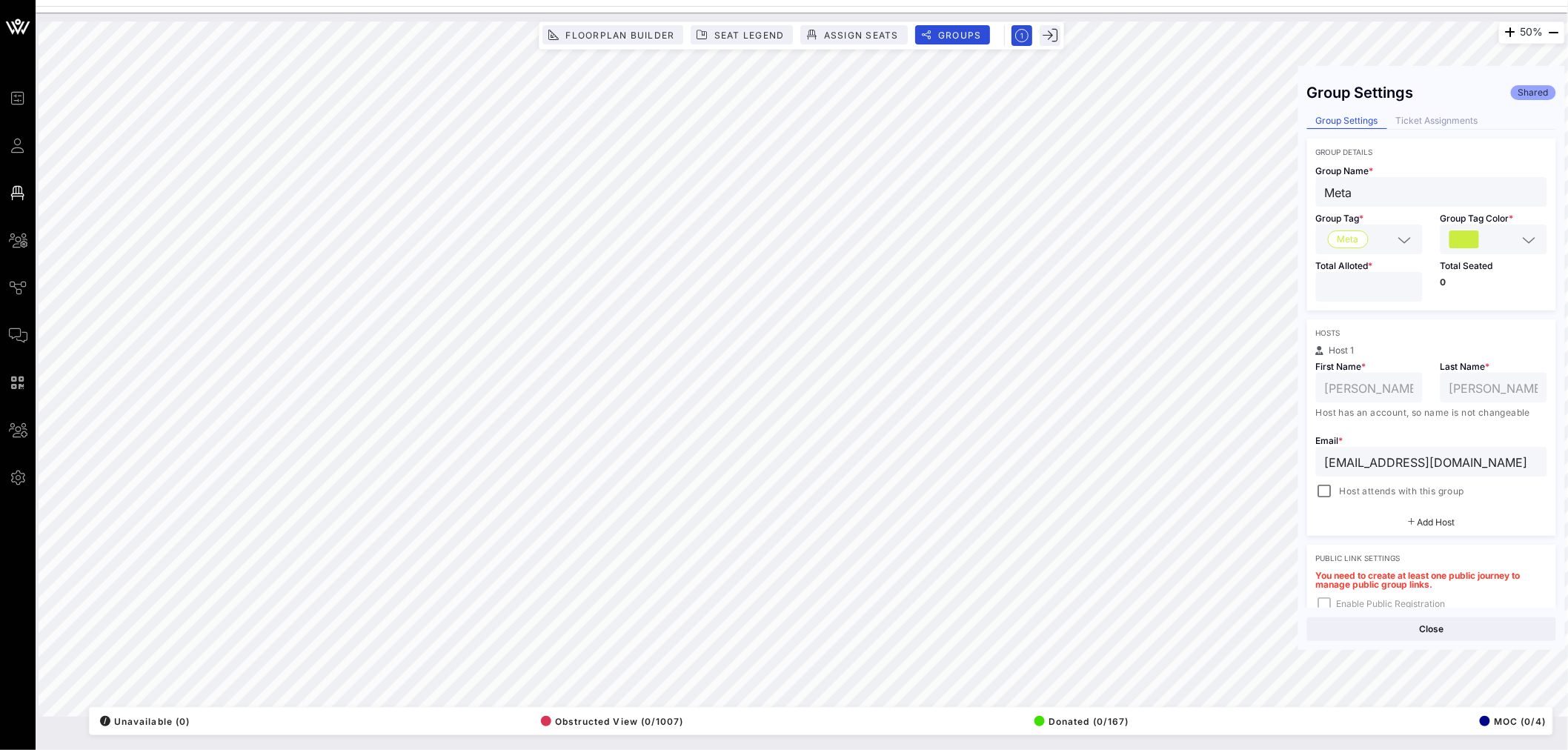
click at [1468, 462] on input "[EMAIL_ADDRESS][DOMAIN_NAME]" at bounding box center [1431, 462] width 213 height 20
click at [1449, 93] on div "Group Settings Shared" at bounding box center [1431, 93] width 249 height 18
click at [1437, 627] on button "Close" at bounding box center [1431, 629] width 249 height 24
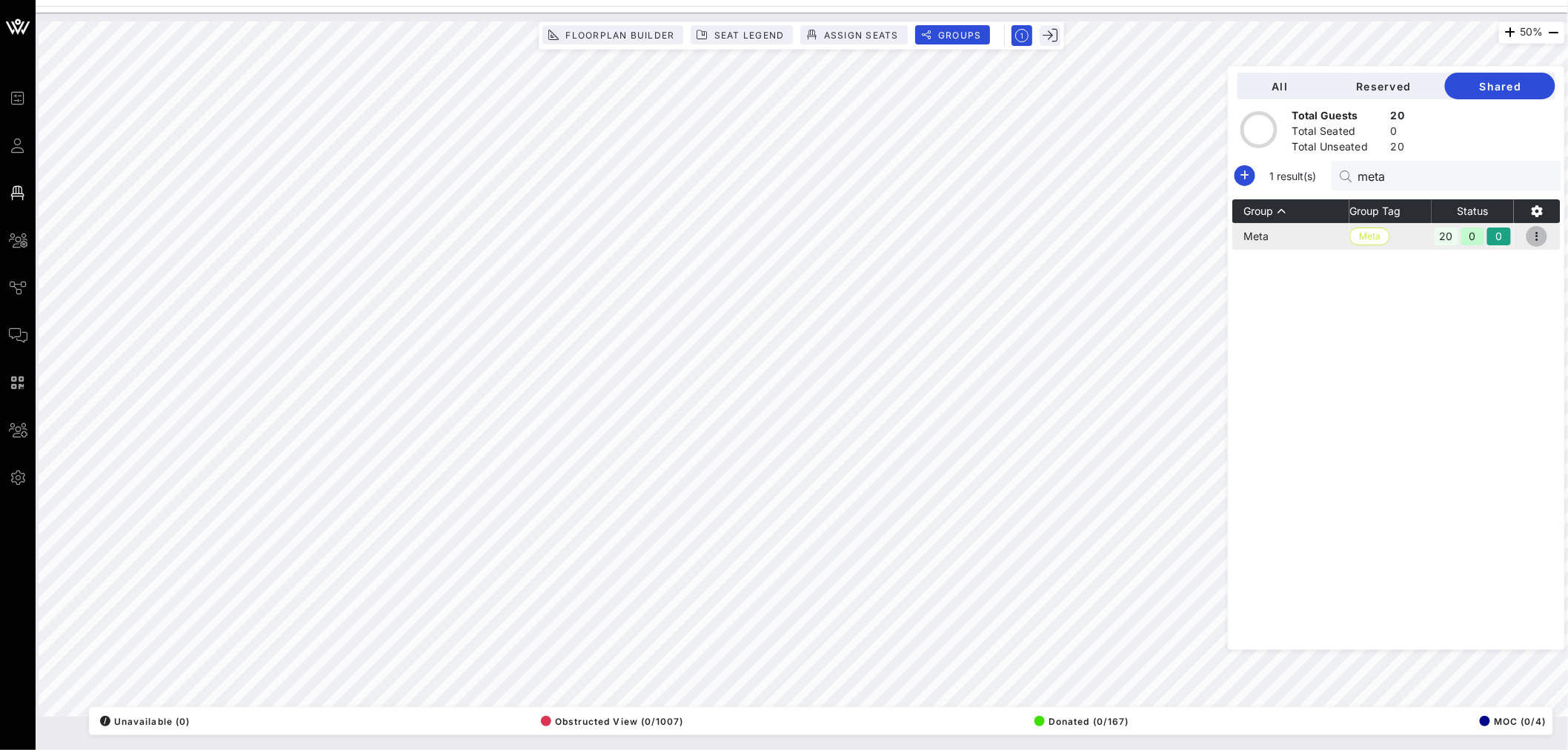
click at [1536, 238] on icon "button" at bounding box center [1537, 237] width 18 height 18
click at [1515, 293] on div "Resend" at bounding box center [1520, 291] width 46 height 12
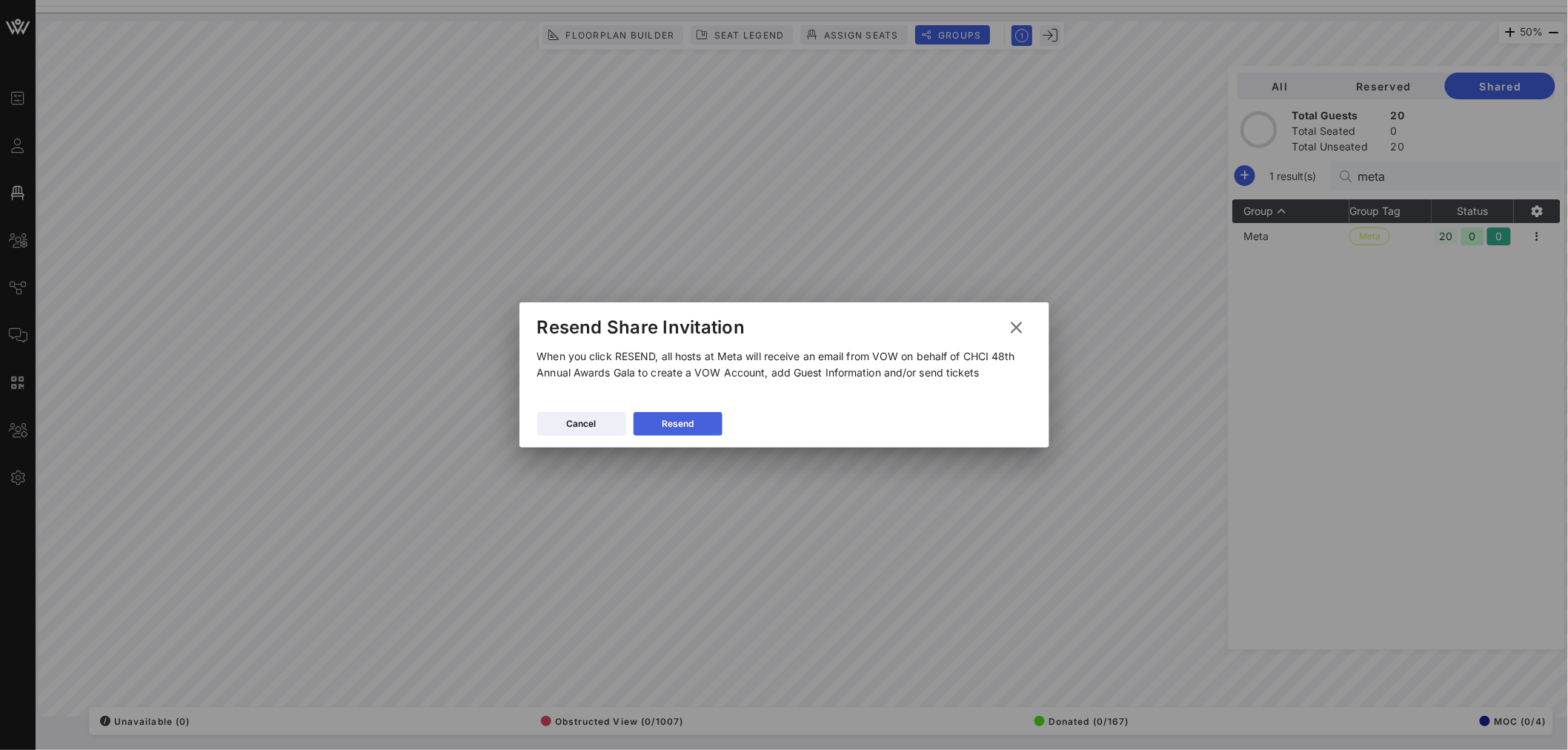
click at [696, 422] on button "Resend" at bounding box center [679, 423] width 89 height 24
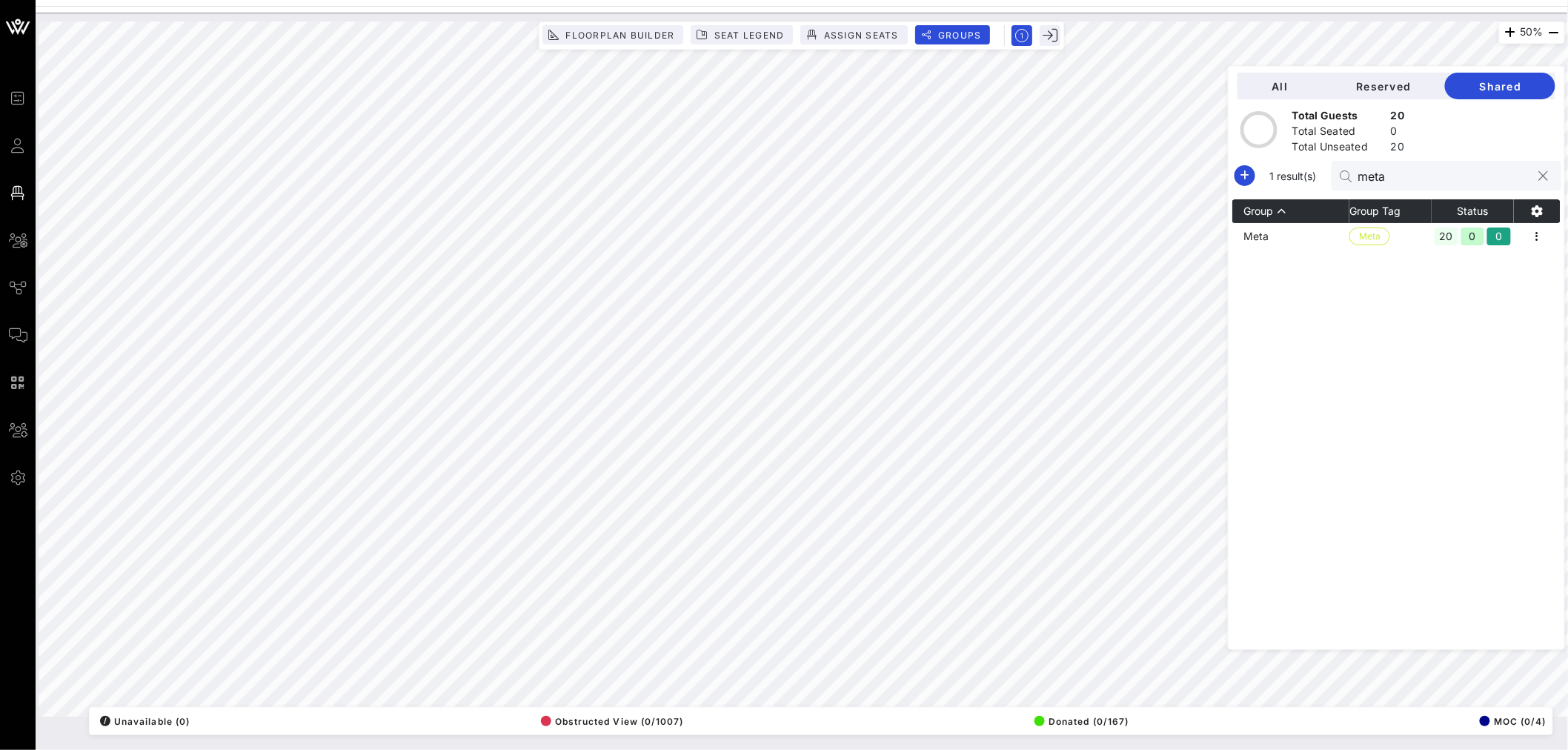
click at [1410, 179] on input "meta" at bounding box center [1445, 176] width 173 height 20
click at [1406, 179] on input "cono" at bounding box center [1445, 176] width 173 height 20
type input "cono"
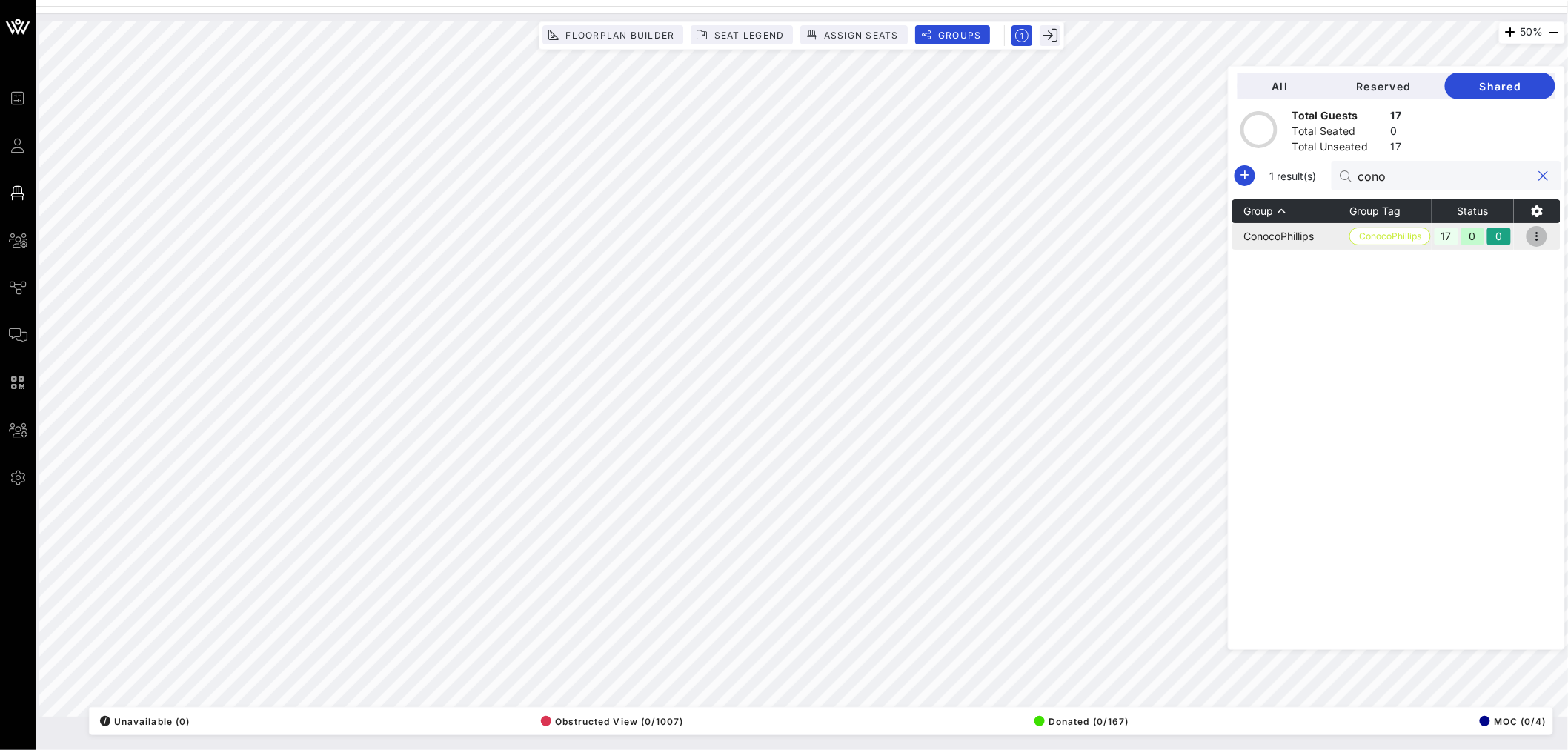
click at [1539, 238] on icon "button" at bounding box center [1537, 237] width 18 height 18
click at [1522, 263] on div "Edit" at bounding box center [1520, 261] width 46 height 12
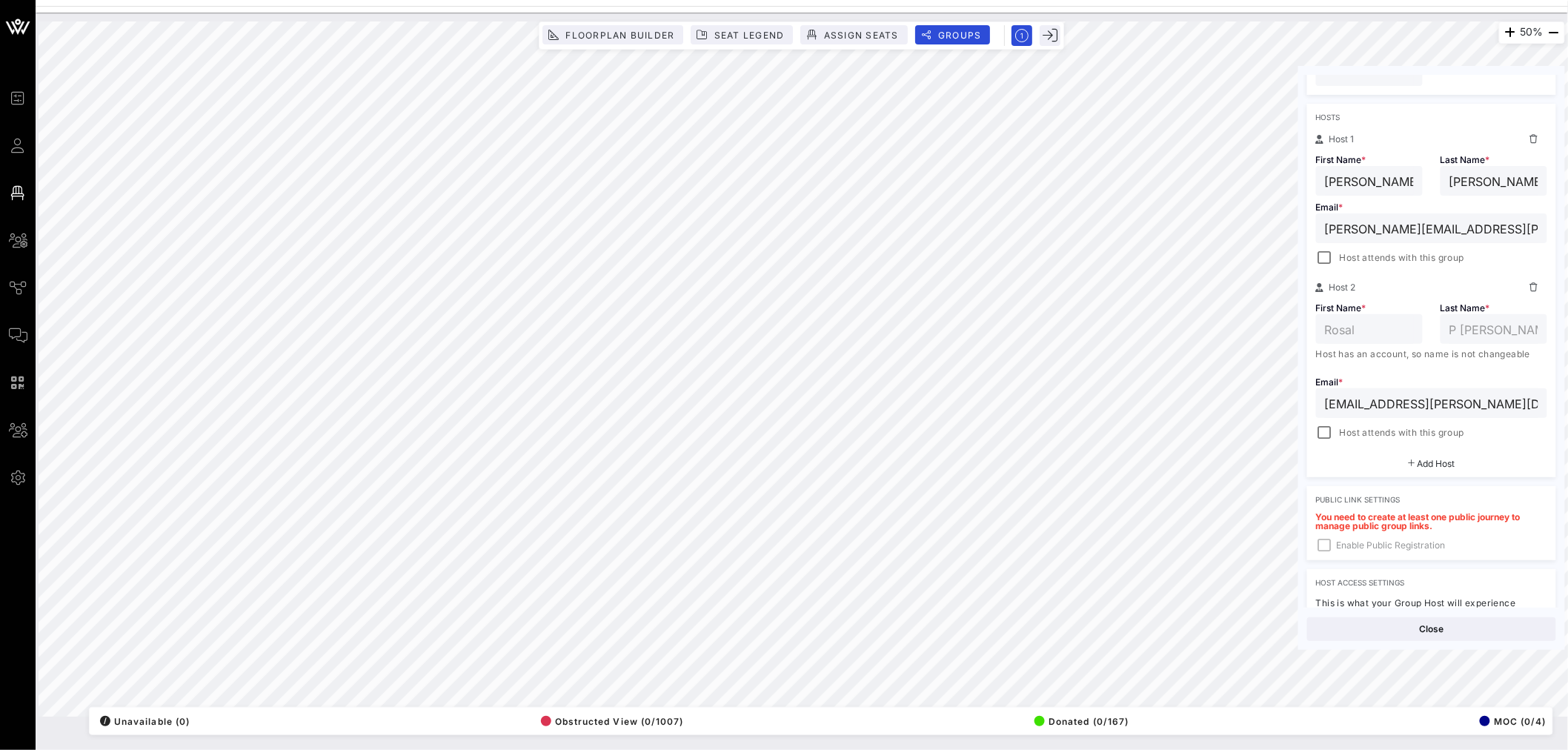
scroll to position [217, 0]
click at [1328, 262] on div at bounding box center [1324, 256] width 21 height 21
click at [1325, 428] on div at bounding box center [1324, 430] width 21 height 21
click at [1507, 629] on button "Save" at bounding box center [1496, 629] width 121 height 24
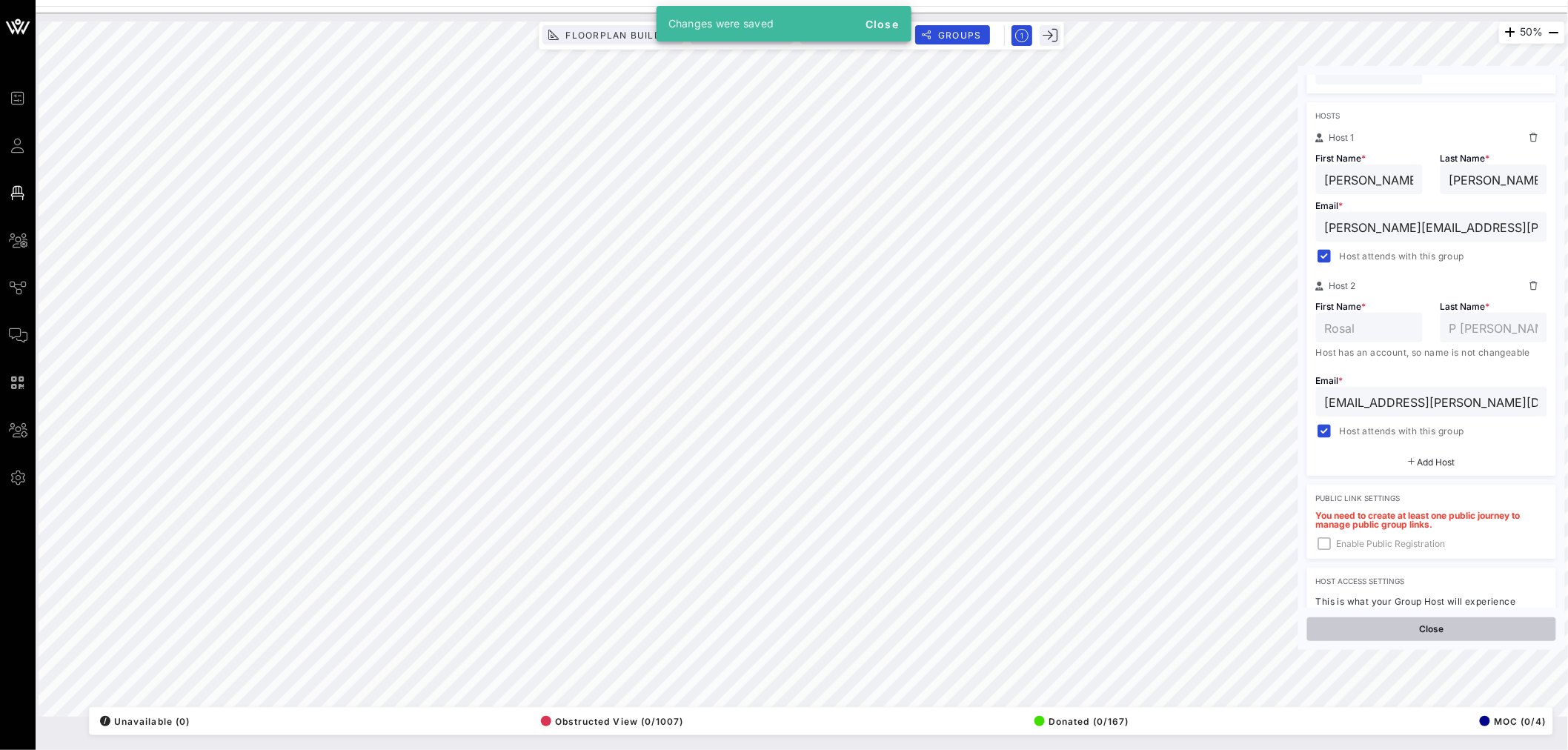
click at [1433, 629] on button "Close" at bounding box center [1431, 629] width 249 height 24
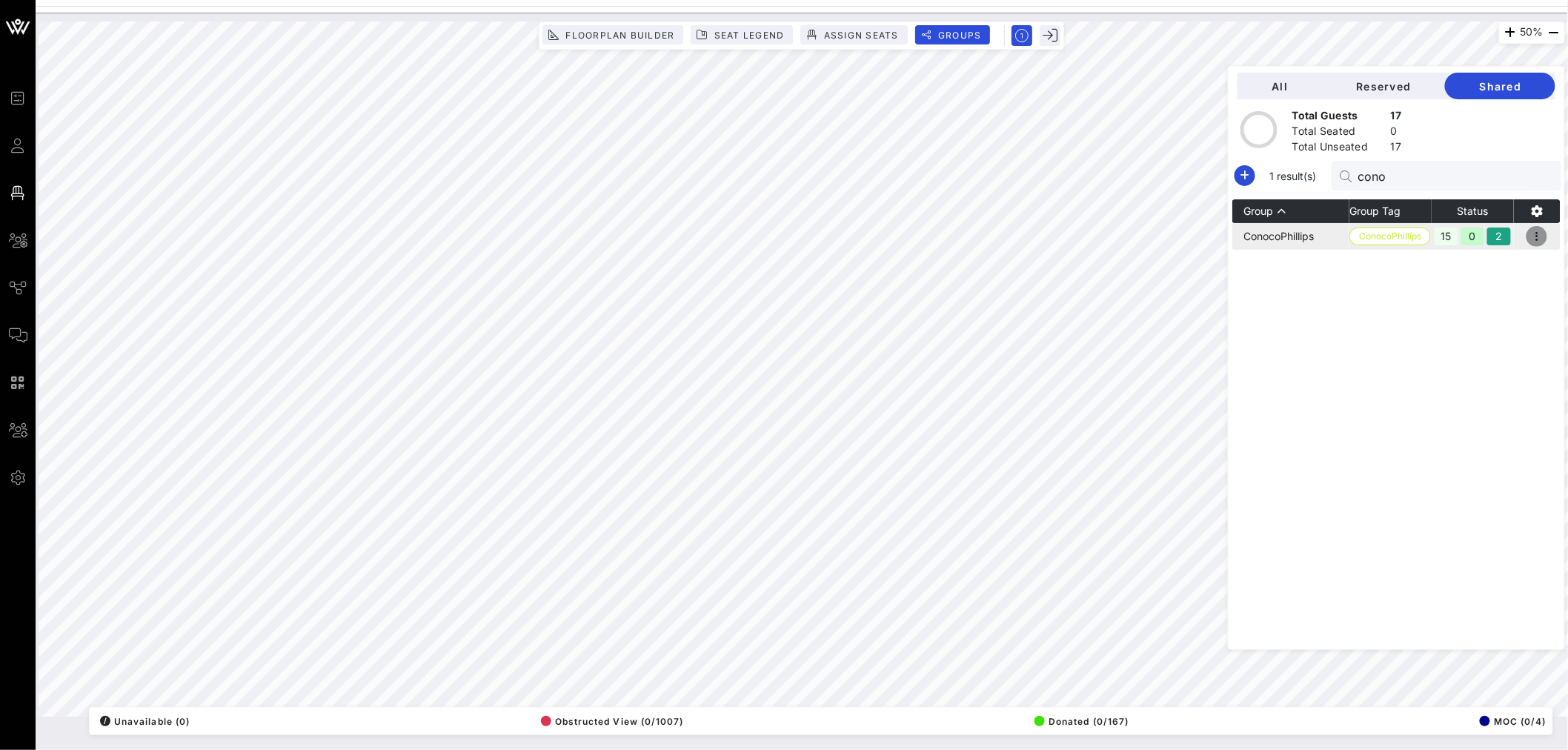
click at [1535, 236] on icon "button" at bounding box center [1537, 237] width 18 height 18
click at [1523, 290] on div "Resend" at bounding box center [1520, 291] width 46 height 12
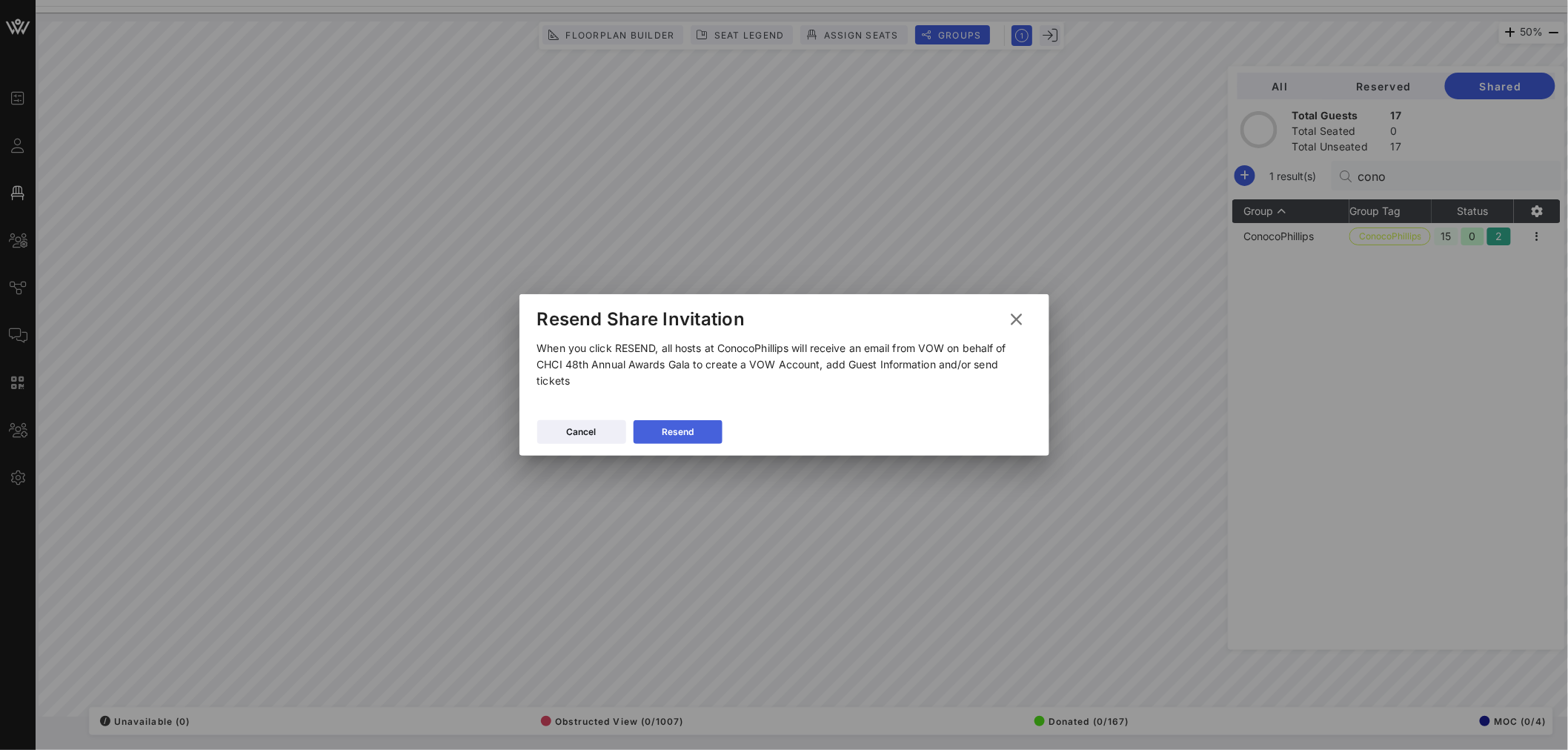
click at [680, 438] on div "Resend" at bounding box center [678, 432] width 32 height 15
